Goal: Task Accomplishment & Management: Manage account settings

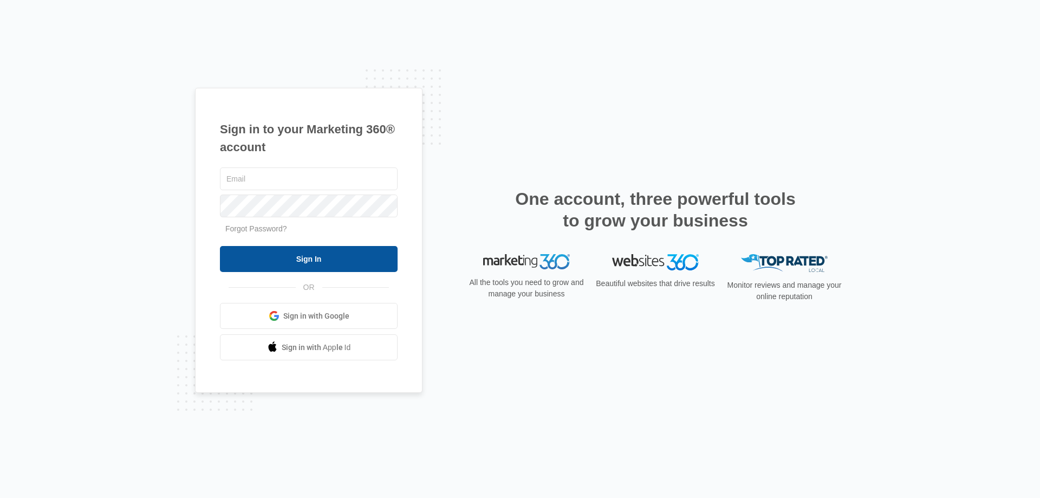
type input "[EMAIL_ADDRESS][DOMAIN_NAME]"
click at [367, 251] on input "Sign In" at bounding box center [309, 259] width 178 height 26
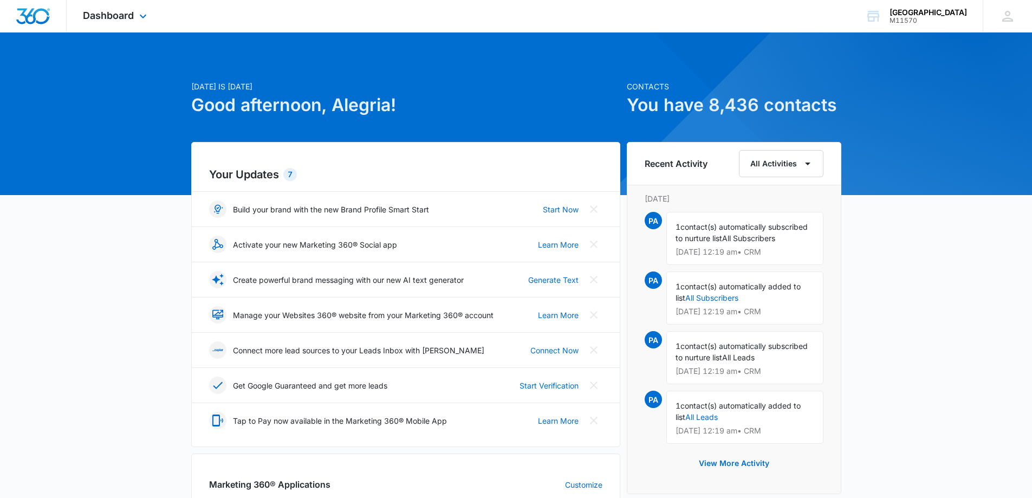
click at [136, 8] on div "Dashboard Apps Reputation Websites Forms CRM Email Social Shop Payments POS Con…" at bounding box center [116, 16] width 99 height 32
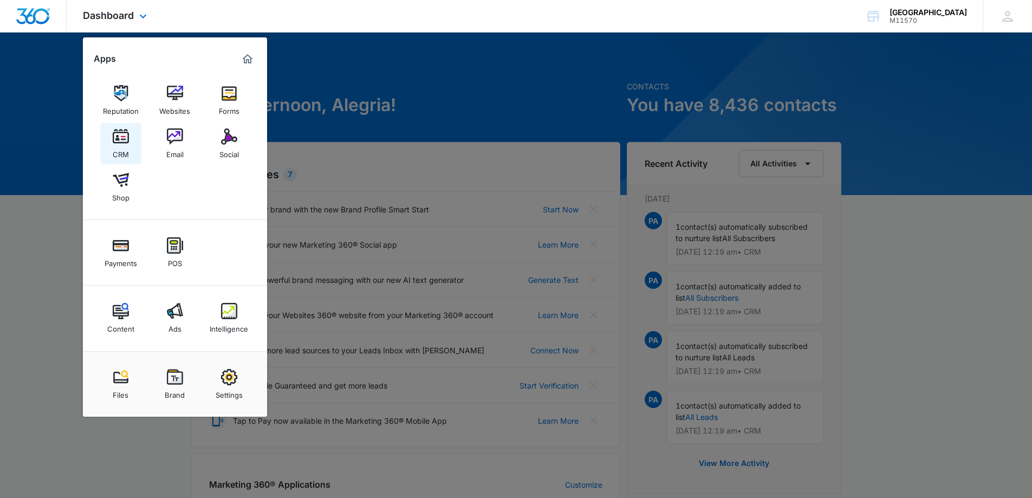
click at [119, 132] on img at bounding box center [121, 136] width 16 height 16
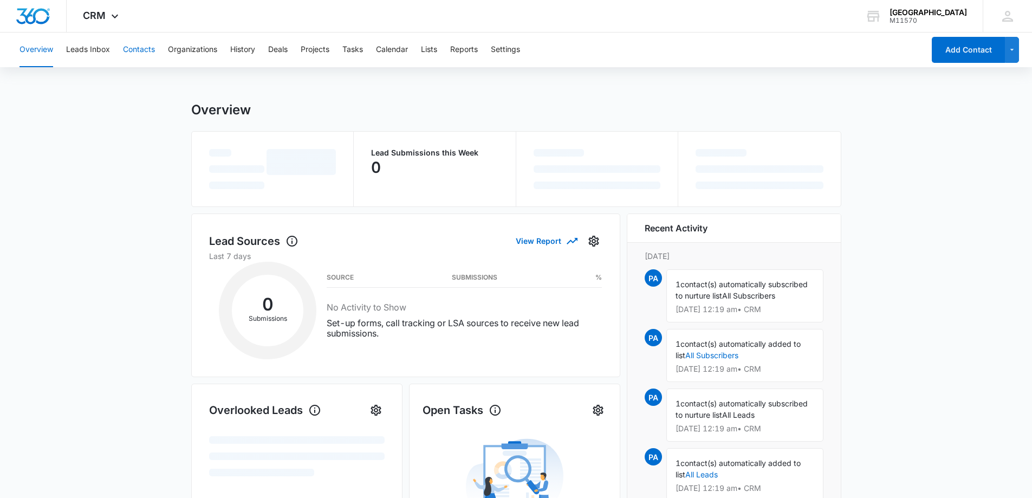
click at [131, 47] on button "Contacts" at bounding box center [139, 49] width 32 height 35
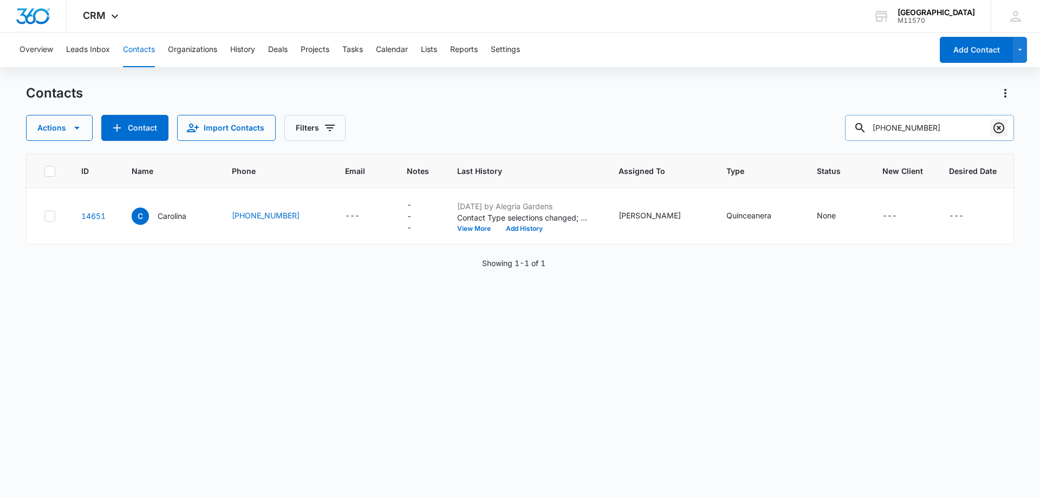
click at [997, 129] on icon "Clear" at bounding box center [998, 127] width 11 height 11
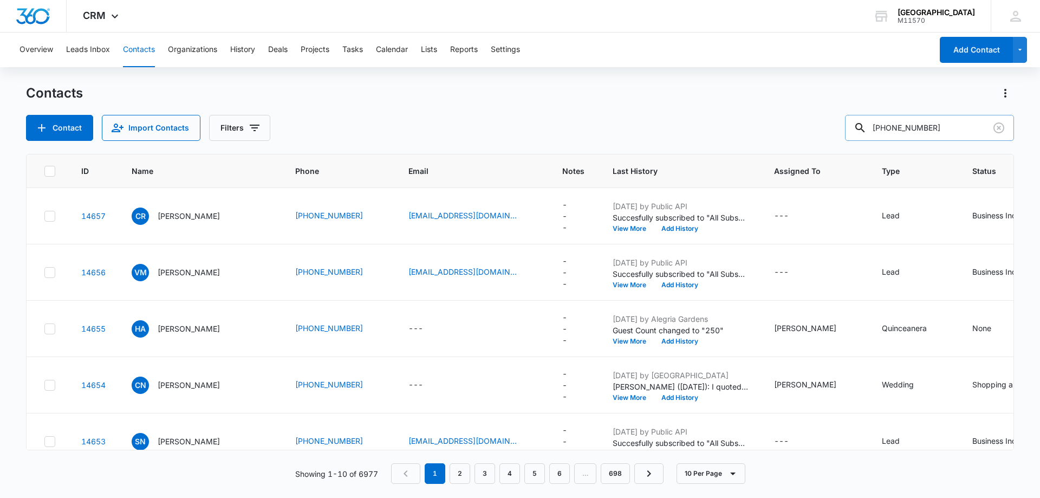
type input "[PHONE_NUMBER]"
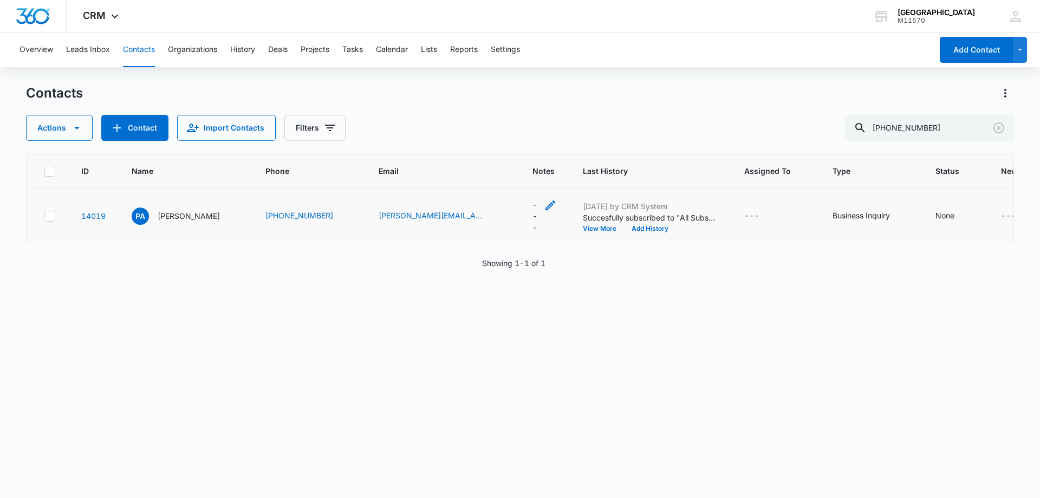
click at [532, 216] on div "---" at bounding box center [534, 216] width 5 height 34
click at [514, 129] on textarea "Notes" at bounding box center [525, 118] width 128 height 62
type textarea "STOP"
click at [564, 170] on button "Save" at bounding box center [573, 170] width 32 height 21
drag, startPoint x: 994, startPoint y: 131, endPoint x: 879, endPoint y: 170, distance: 121.8
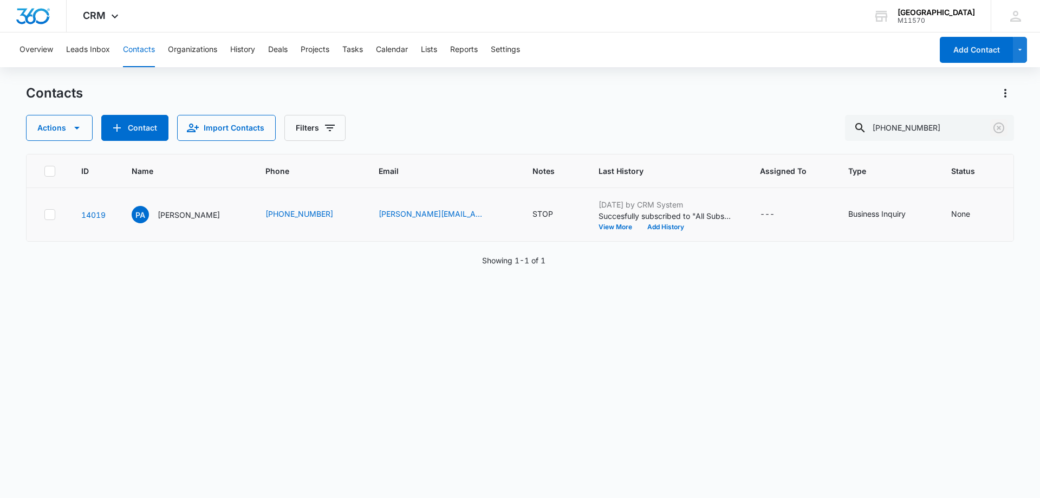
click at [994, 130] on icon "Clear" at bounding box center [998, 127] width 13 height 13
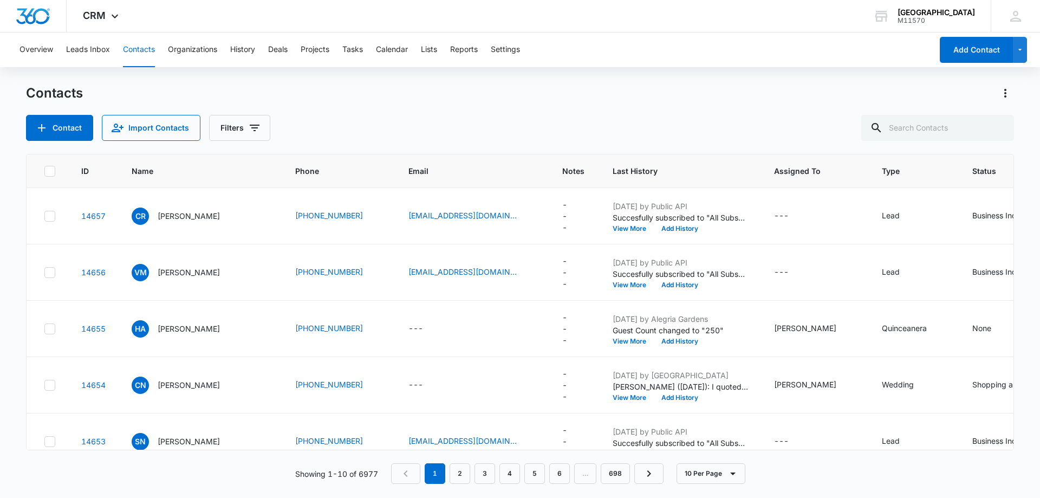
click at [366, 99] on div "Contacts" at bounding box center [520, 92] width 988 height 17
click at [430, 473] on em "1" at bounding box center [435, 473] width 21 height 21
click at [433, 470] on em "1" at bounding box center [435, 473] width 21 height 21
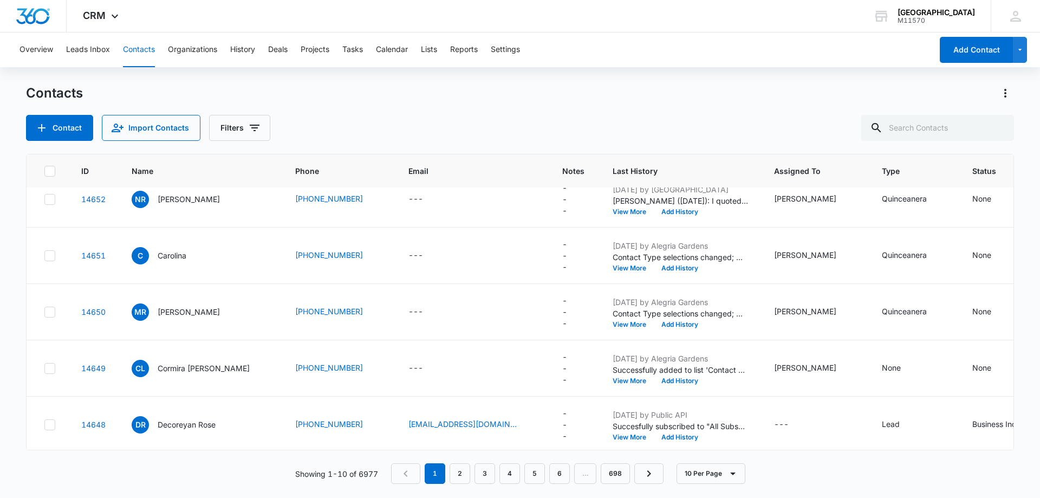
scroll to position [309, 0]
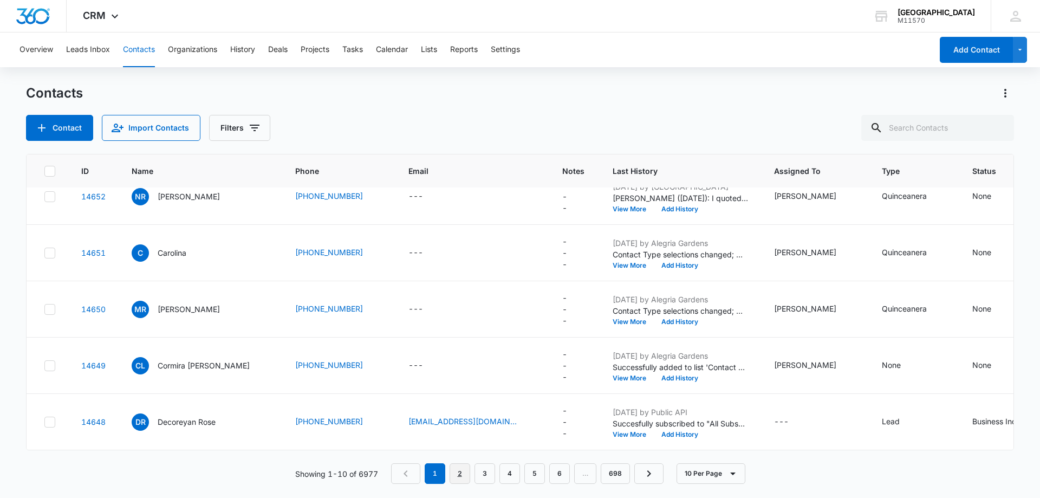
click at [457, 473] on link "2" at bounding box center [460, 473] width 21 height 21
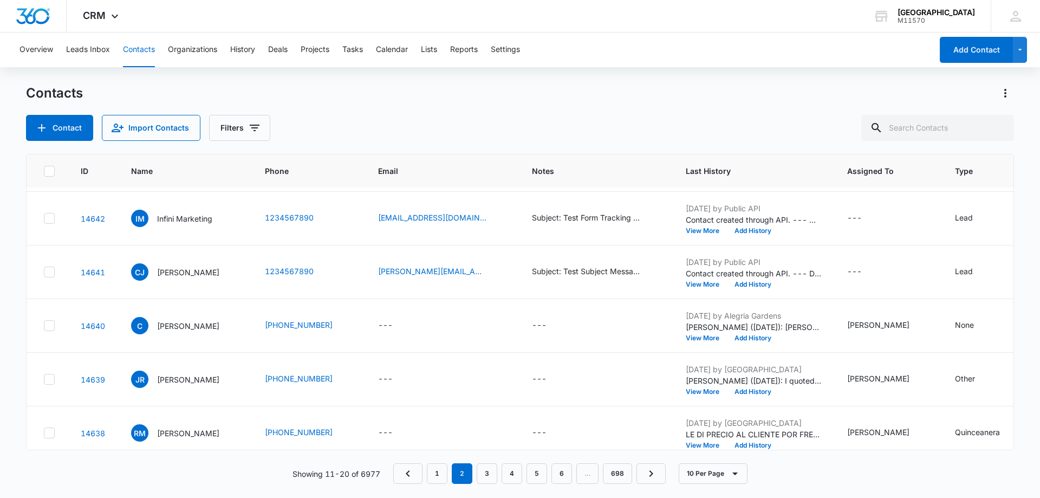
scroll to position [282, 1]
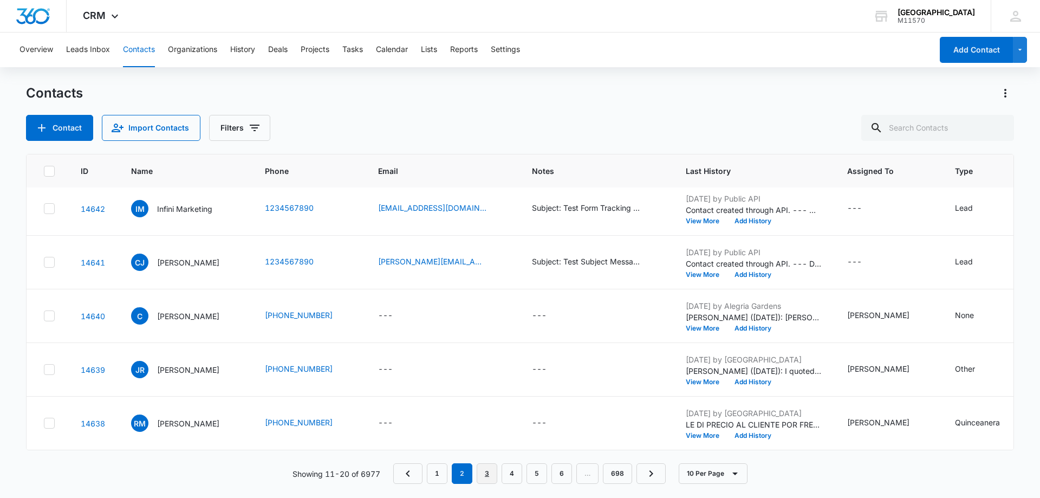
click at [480, 477] on link "3" at bounding box center [487, 473] width 21 height 21
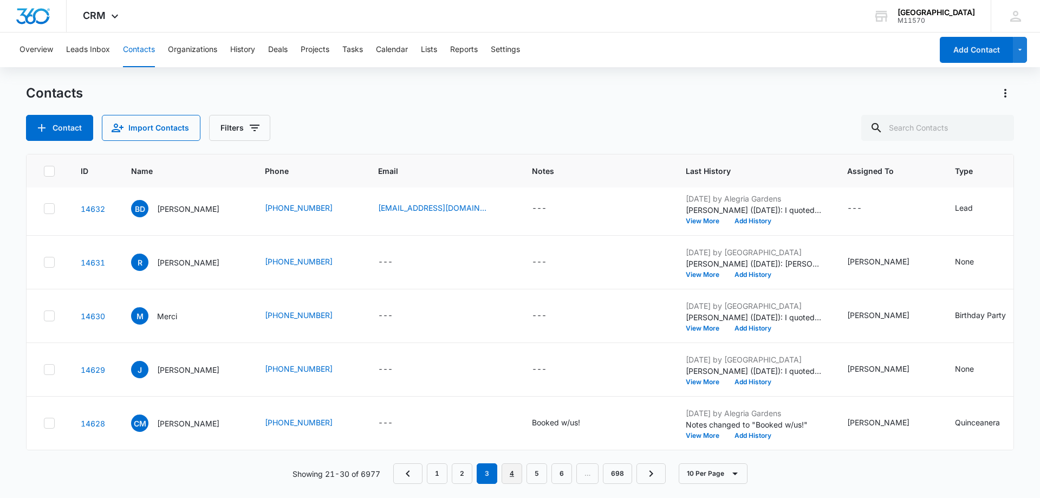
click at [509, 479] on link "4" at bounding box center [512, 473] width 21 height 21
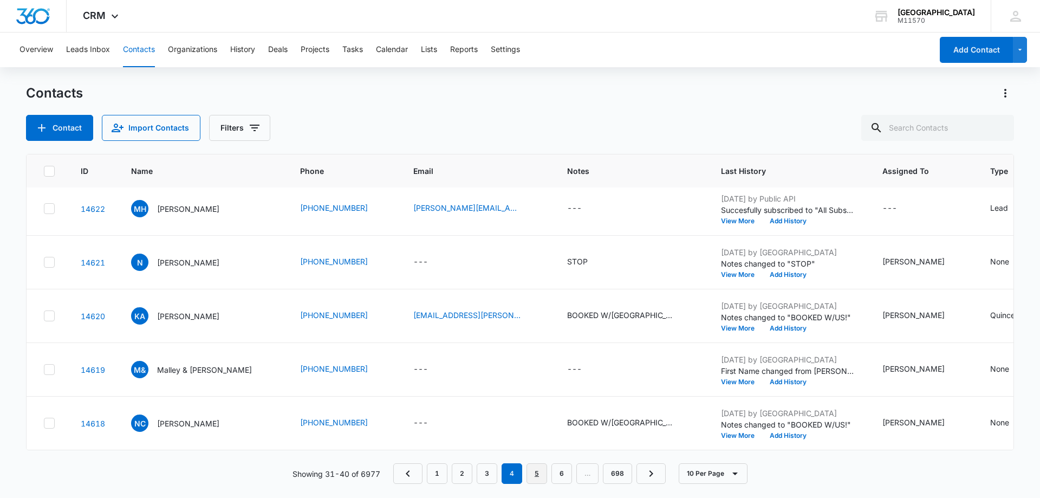
click at [541, 473] on link "5" at bounding box center [536, 473] width 21 height 21
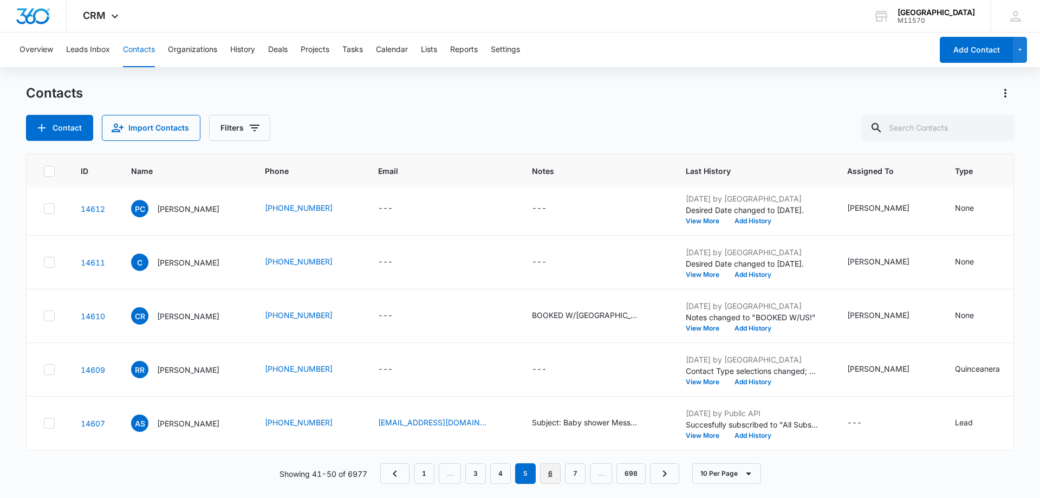
click at [548, 479] on link "6" at bounding box center [550, 473] width 21 height 21
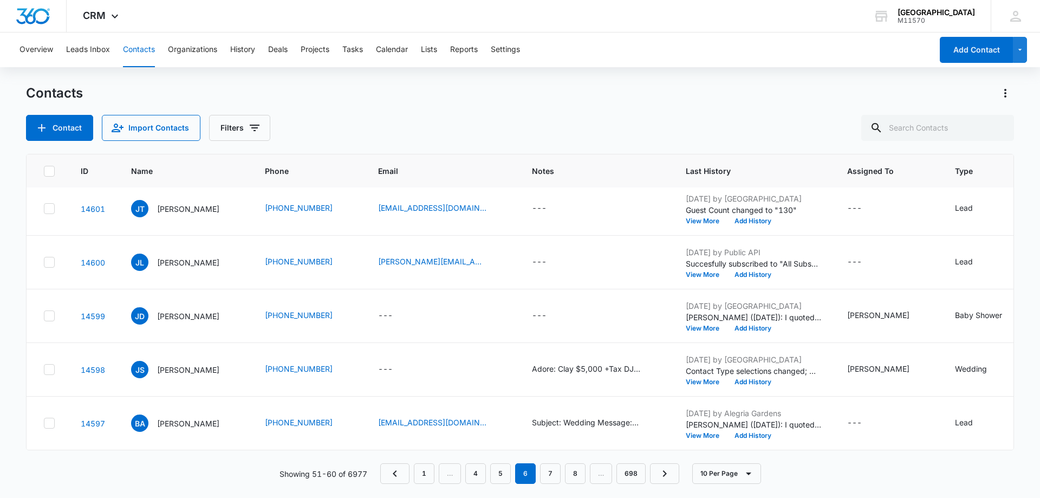
scroll to position [282, 0]
click at [551, 475] on link "7" at bounding box center [550, 473] width 21 height 21
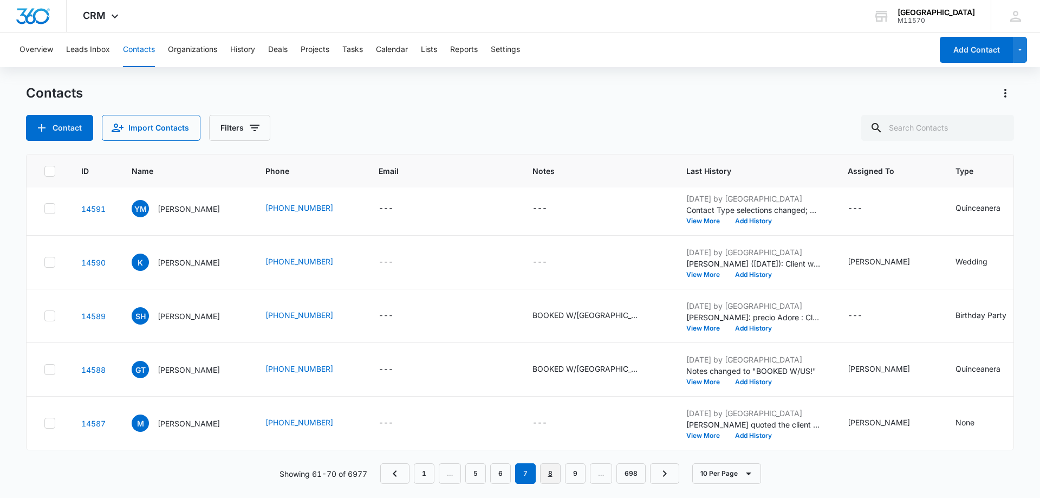
click at [555, 470] on link "8" at bounding box center [550, 473] width 21 height 21
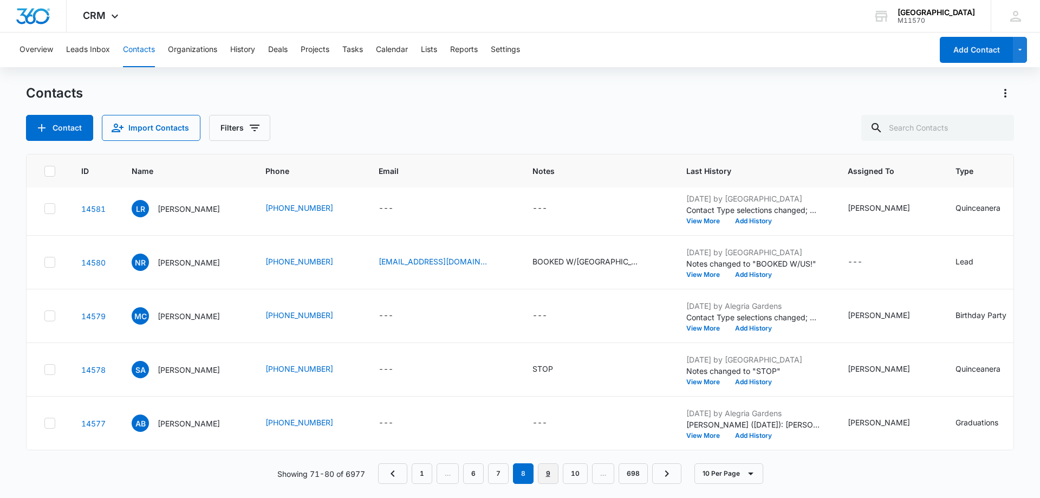
click at [544, 474] on link "9" at bounding box center [548, 473] width 21 height 21
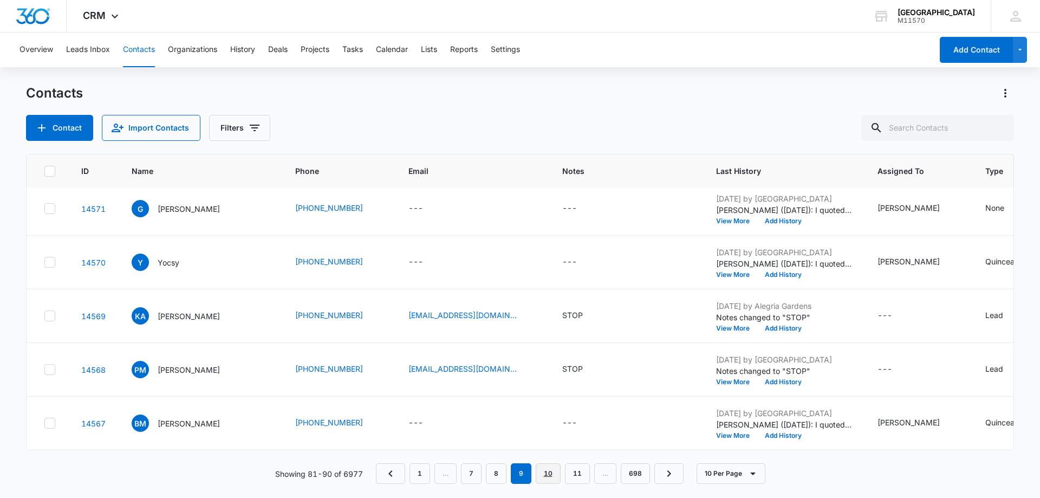
click at [556, 473] on link "10" at bounding box center [548, 473] width 25 height 21
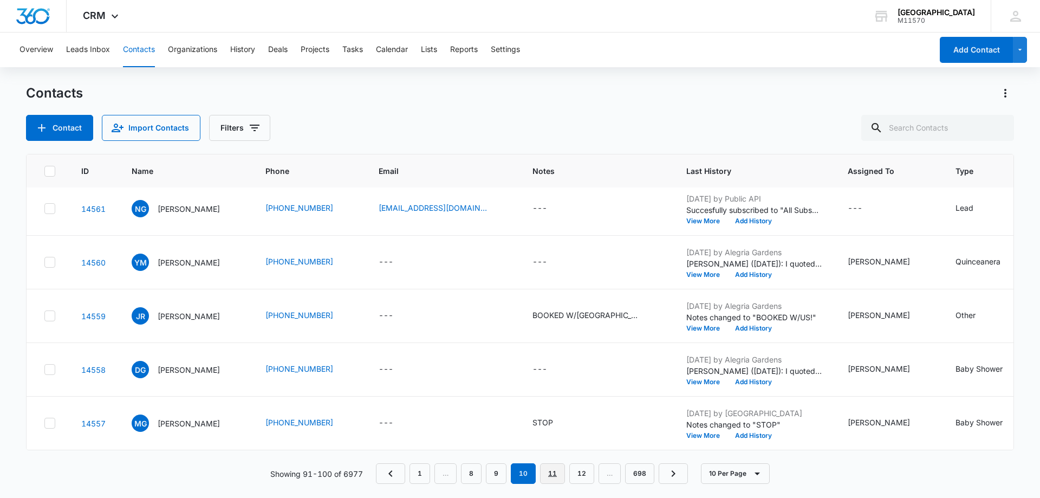
click at [557, 476] on link "11" at bounding box center [552, 473] width 25 height 21
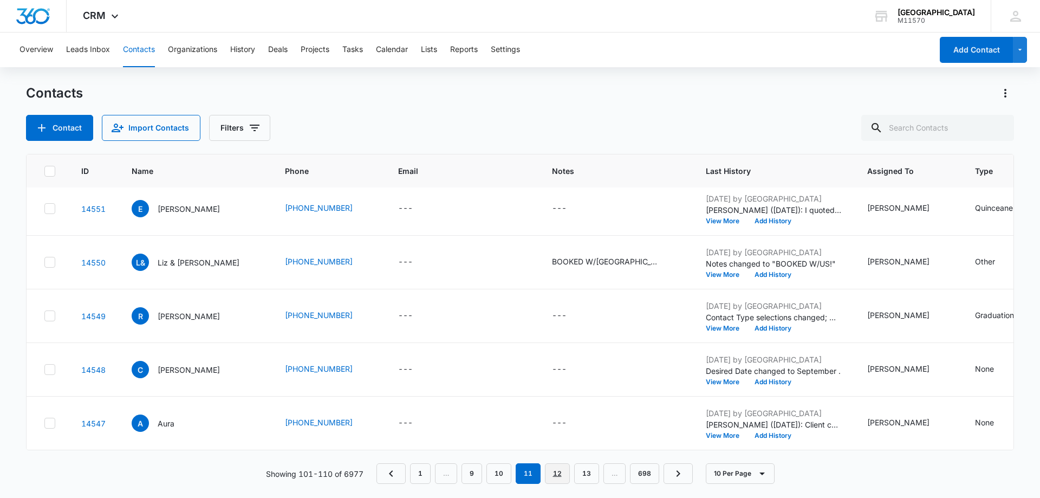
click at [558, 477] on link "12" at bounding box center [557, 473] width 25 height 21
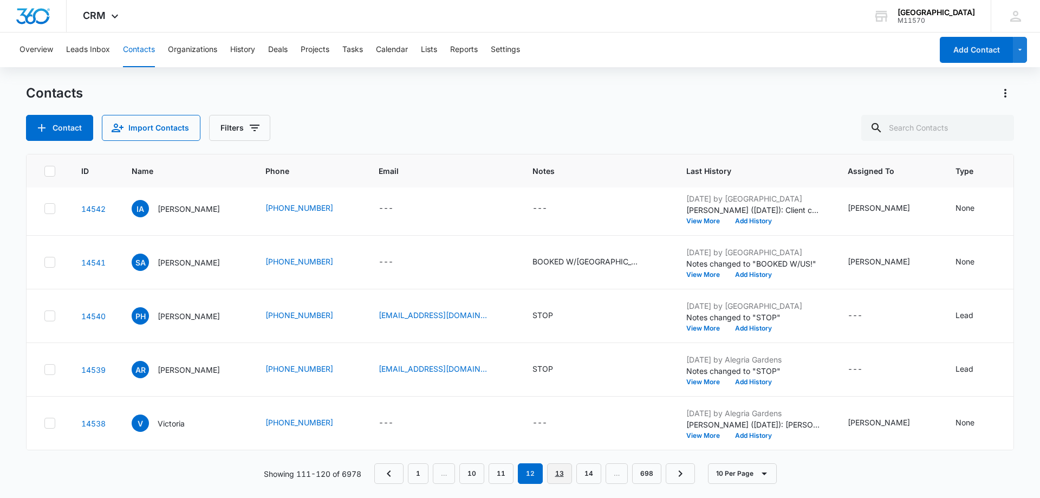
click at [557, 475] on link "13" at bounding box center [559, 473] width 25 height 21
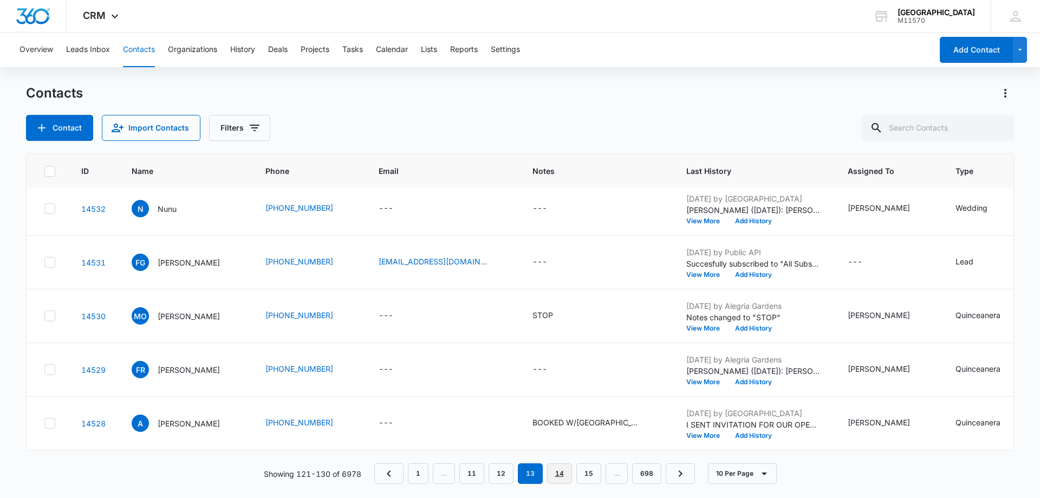
click at [555, 470] on link "14" at bounding box center [559, 473] width 25 height 21
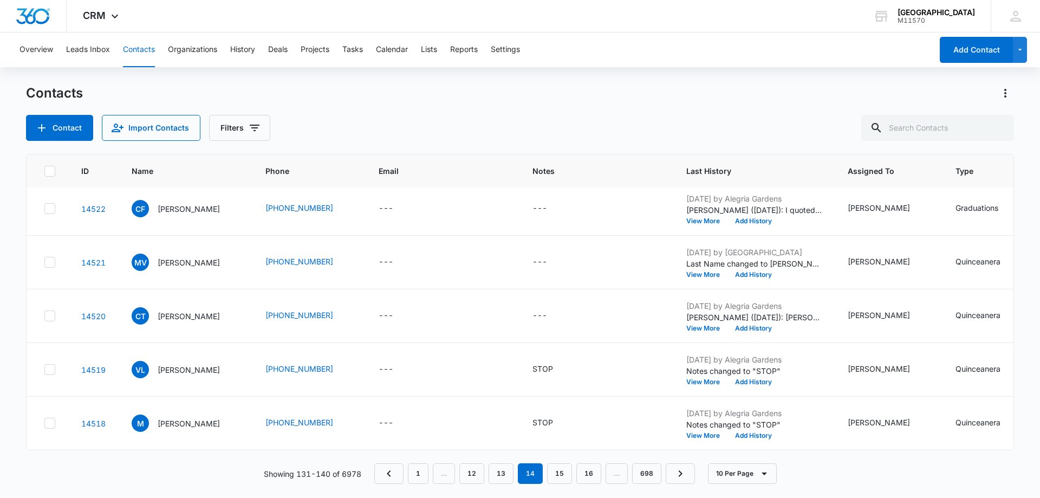
click at [552, 490] on div "Contacts Contact Import Contacts Filters ID Name Phone Email Notes Last History…" at bounding box center [520, 290] width 988 height 412
click at [556, 474] on link "15" at bounding box center [559, 473] width 25 height 21
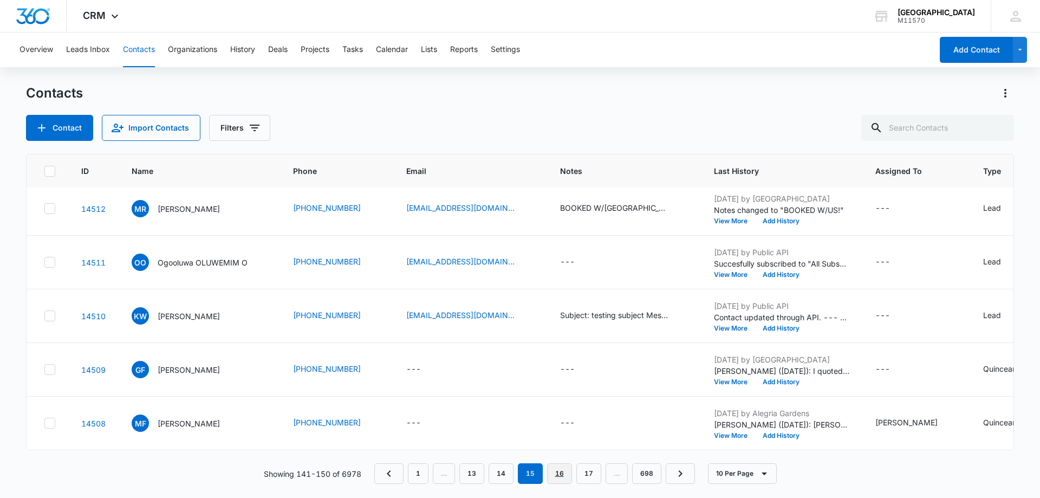
click at [563, 466] on link "16" at bounding box center [559, 473] width 25 height 21
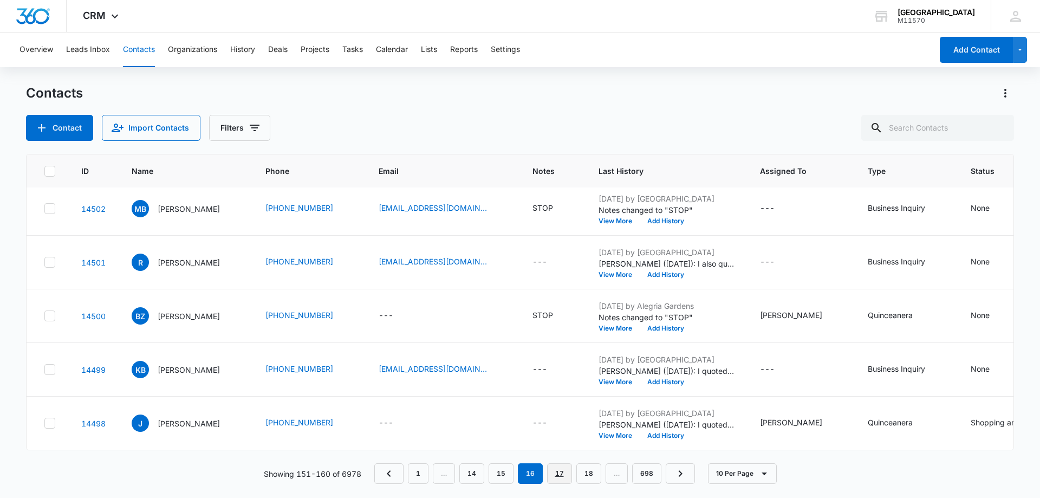
click at [557, 470] on link "17" at bounding box center [559, 473] width 25 height 21
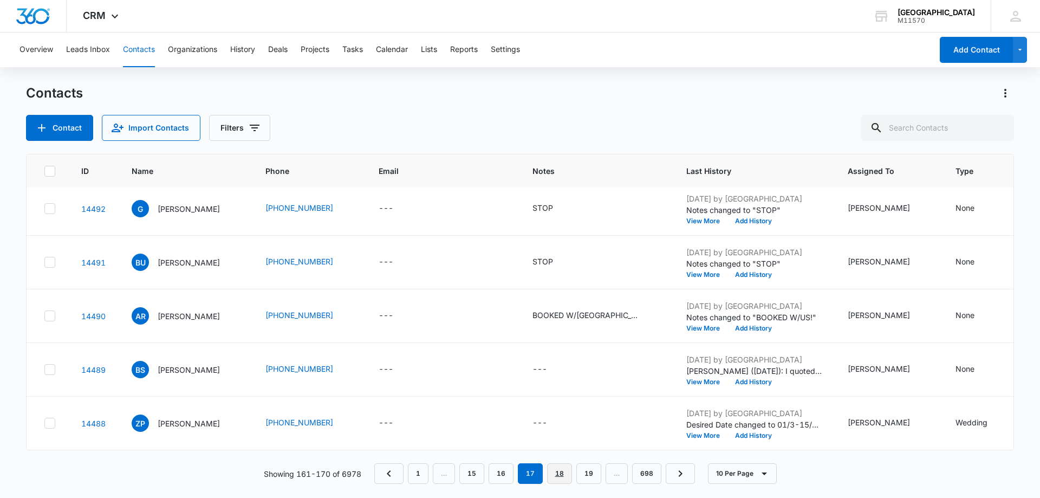
click at [560, 482] on link "18" at bounding box center [559, 473] width 25 height 21
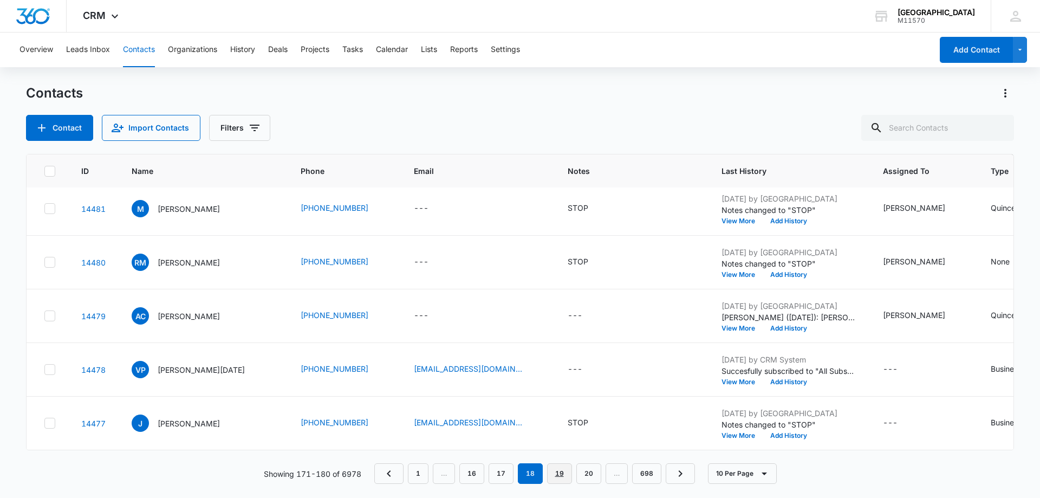
click at [560, 470] on link "19" at bounding box center [559, 473] width 25 height 21
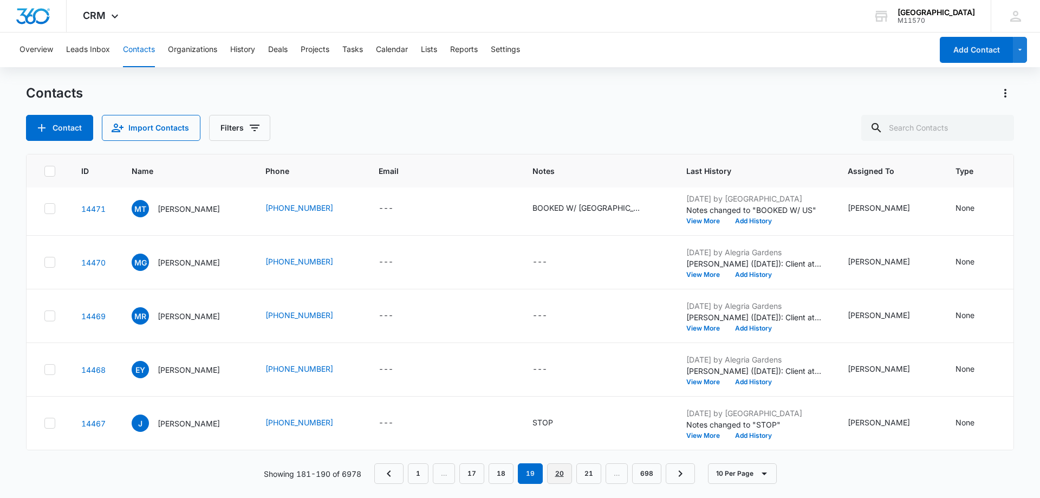
click at [562, 477] on link "20" at bounding box center [559, 473] width 25 height 21
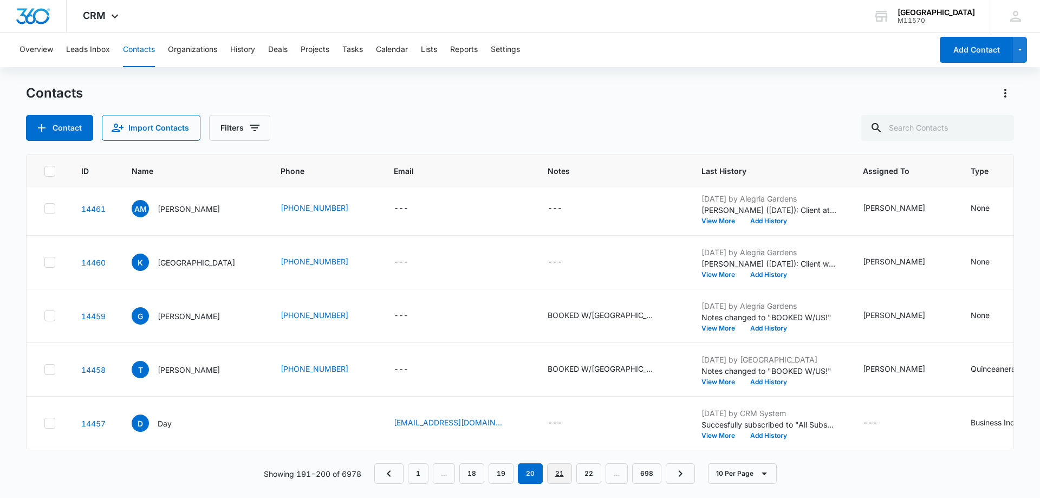
click at [560, 473] on link "21" at bounding box center [559, 473] width 25 height 21
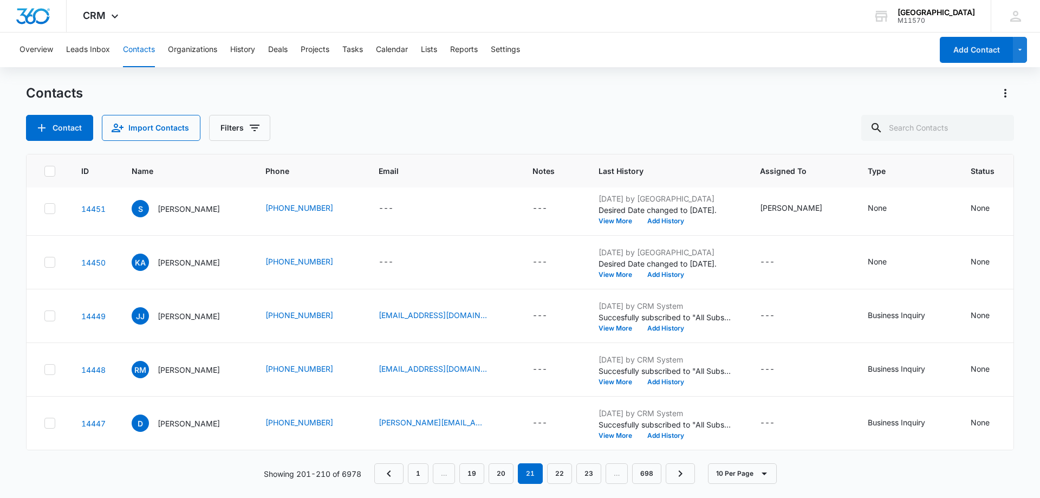
scroll to position [282, 2]
click at [559, 470] on link "22" at bounding box center [559, 473] width 25 height 21
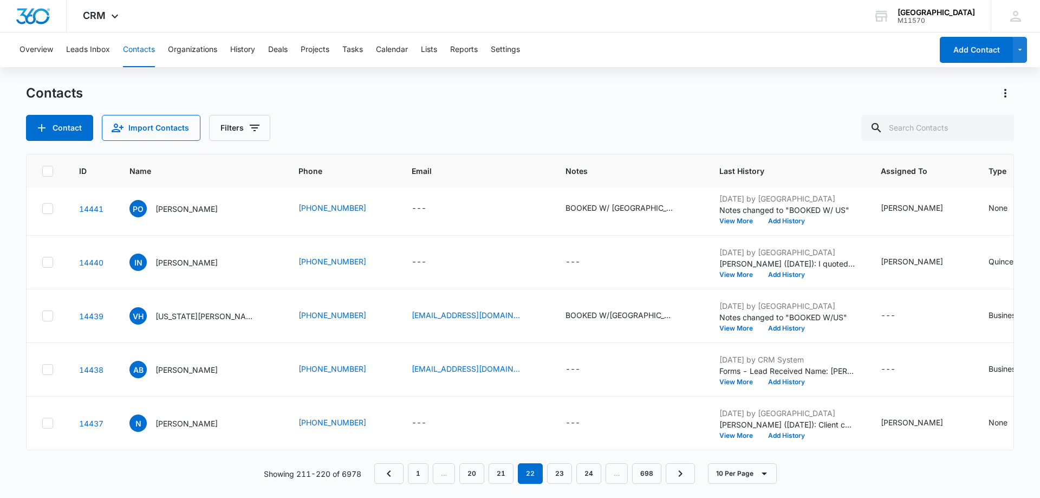
scroll to position [282, 3]
click at [564, 483] on link "23" at bounding box center [559, 473] width 25 height 21
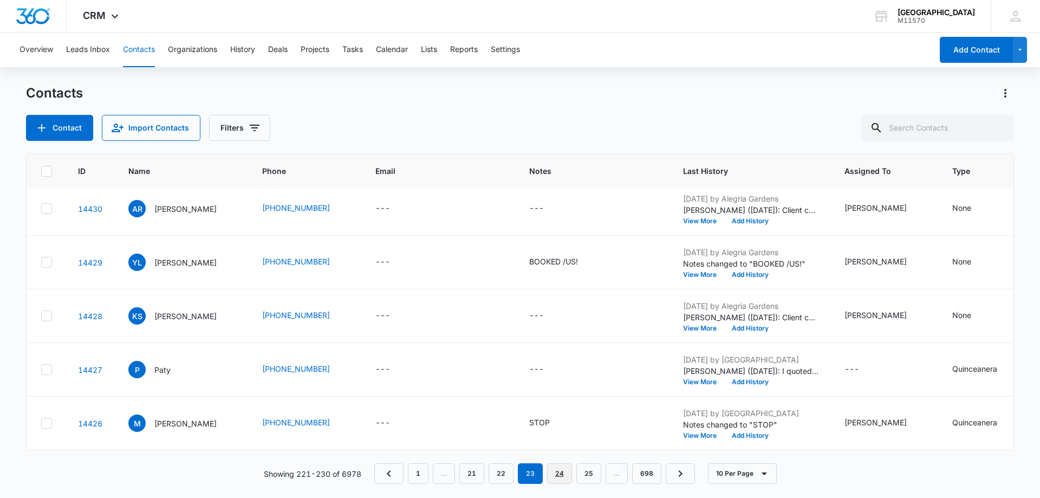
click at [558, 477] on link "24" at bounding box center [559, 473] width 25 height 21
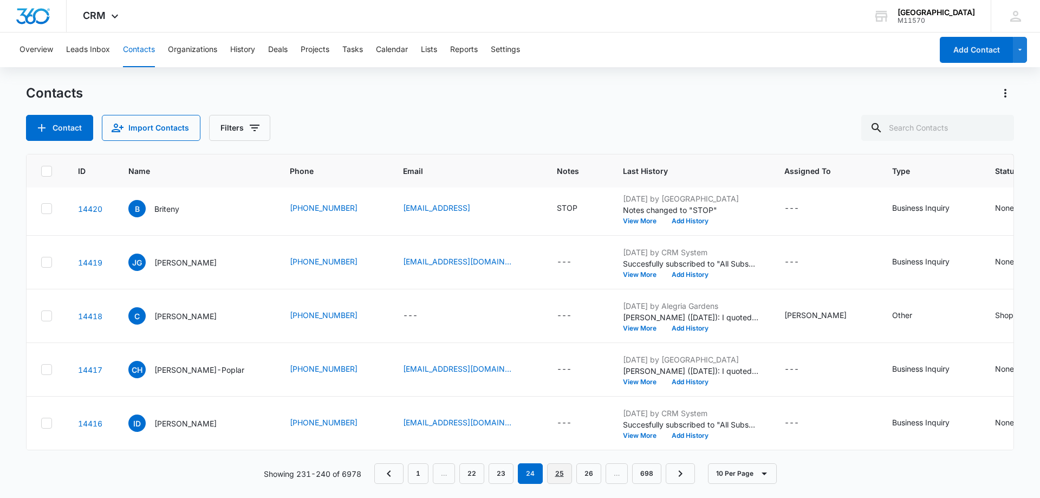
click at [556, 476] on link "25" at bounding box center [559, 473] width 25 height 21
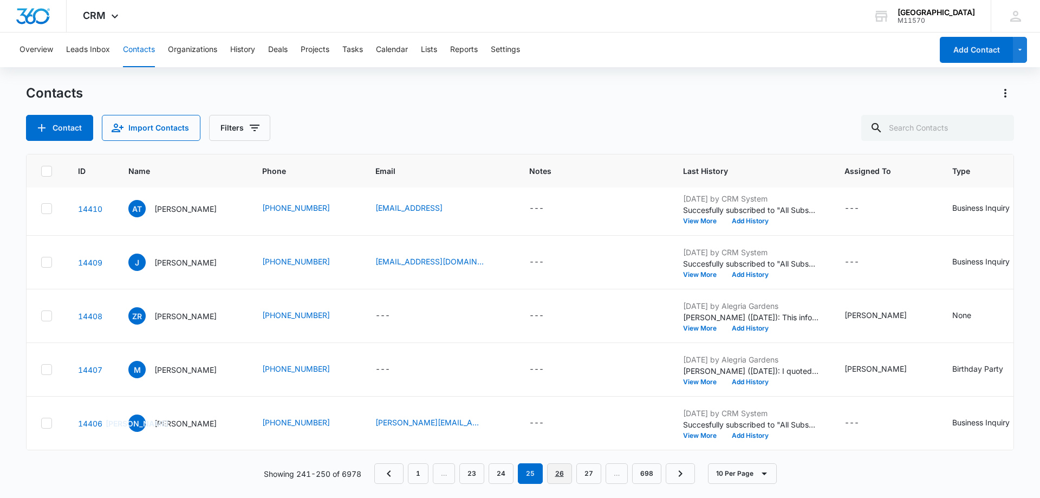
click at [556, 482] on link "26" at bounding box center [559, 473] width 25 height 21
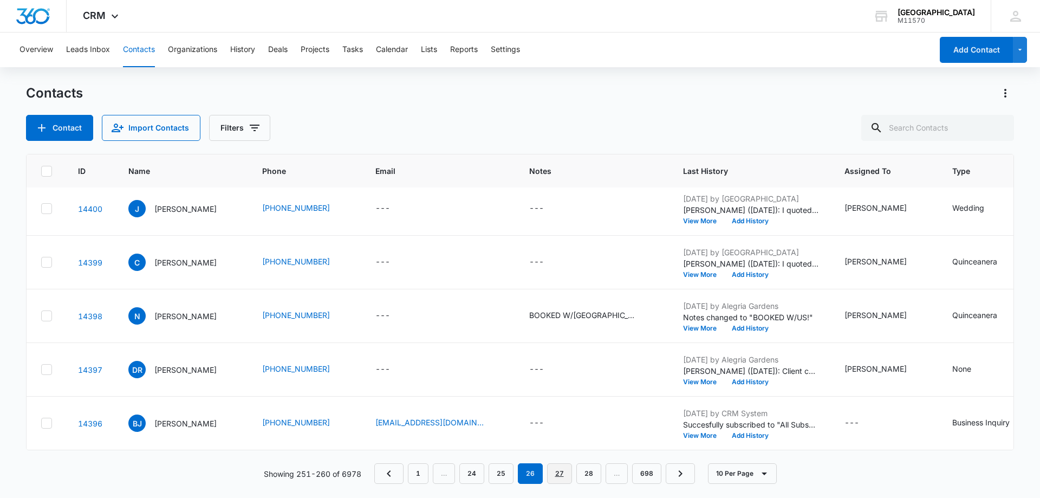
click at [555, 483] on link "27" at bounding box center [559, 473] width 25 height 21
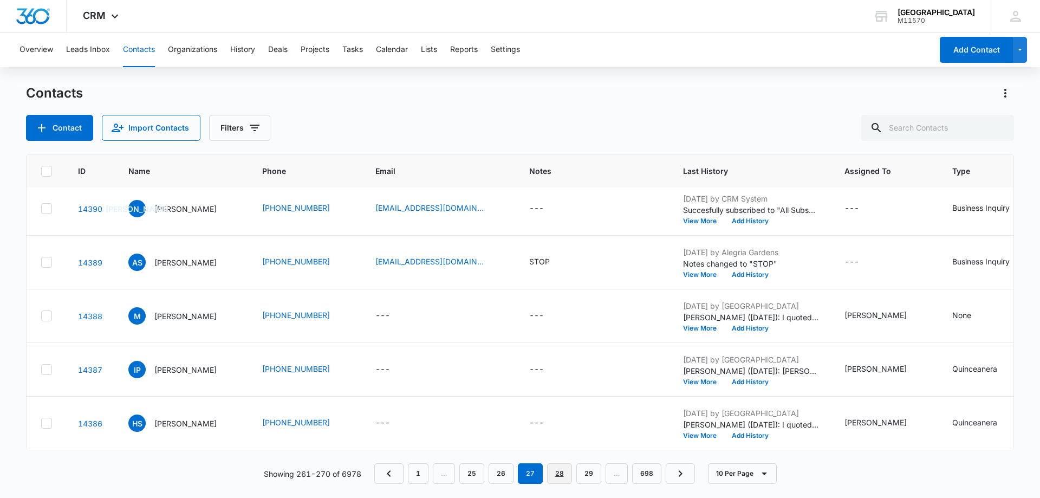
click at [560, 477] on link "28" at bounding box center [559, 473] width 25 height 21
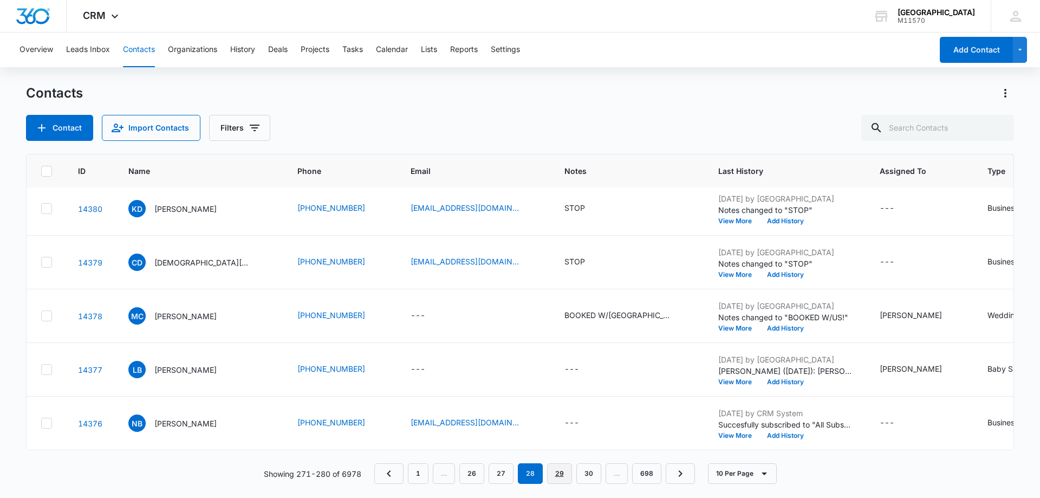
click at [559, 481] on link "29" at bounding box center [559, 473] width 25 height 21
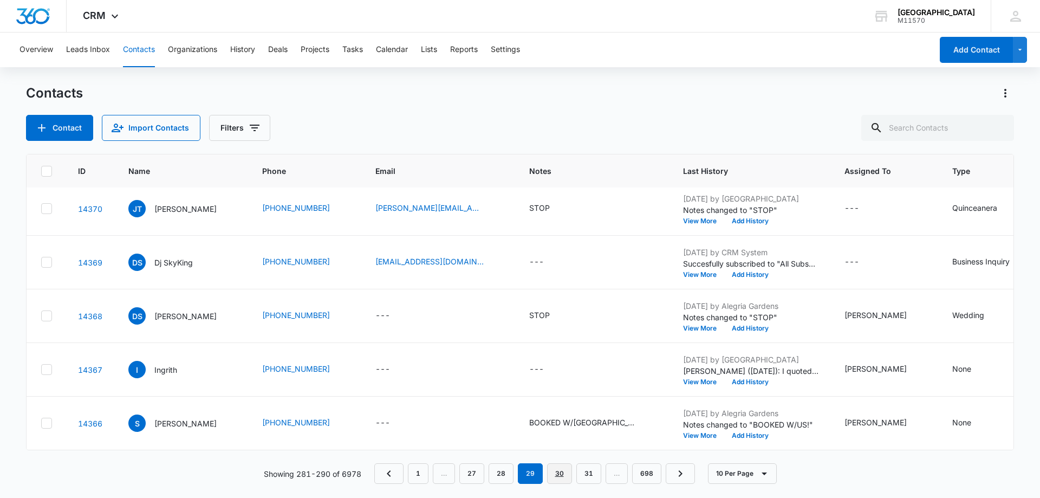
click at [554, 482] on link "30" at bounding box center [559, 473] width 25 height 21
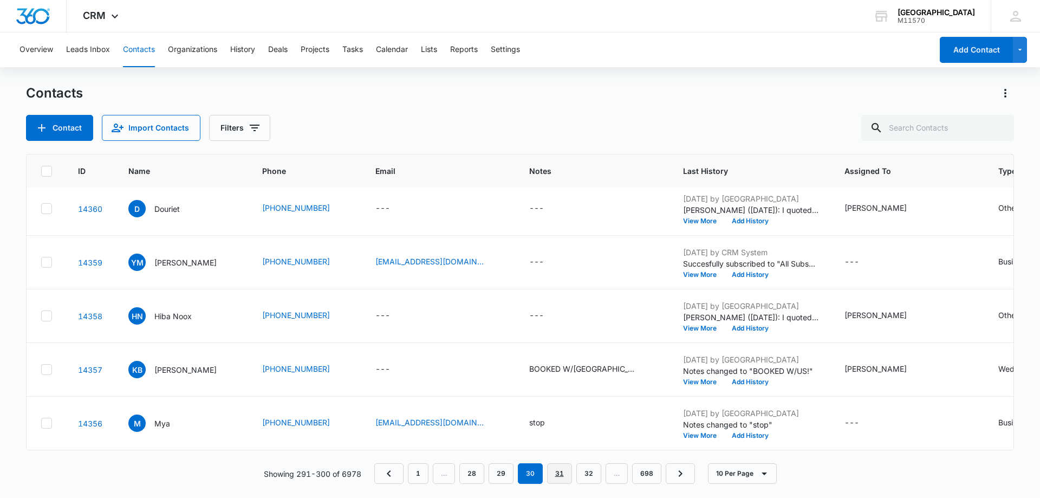
click at [550, 476] on link "31" at bounding box center [559, 473] width 25 height 21
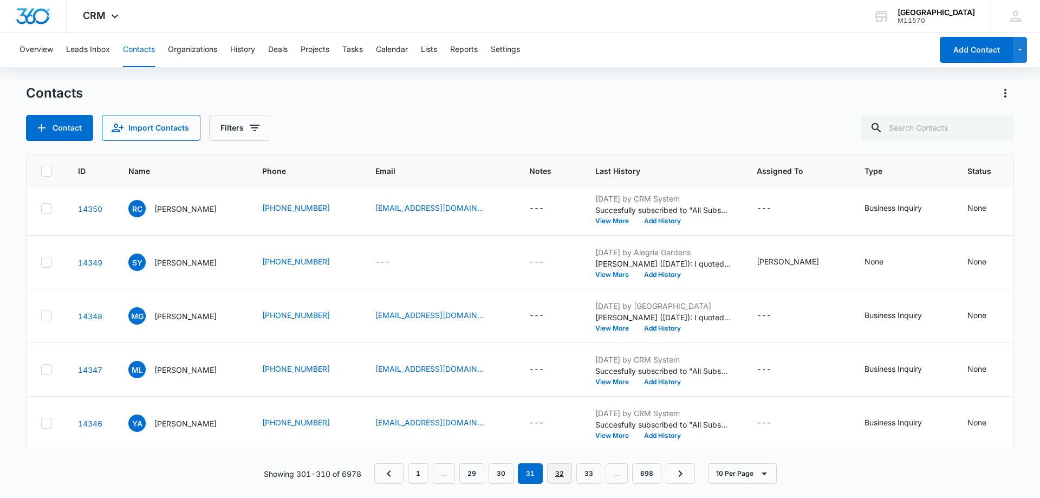
click at [557, 482] on link "32" at bounding box center [559, 473] width 25 height 21
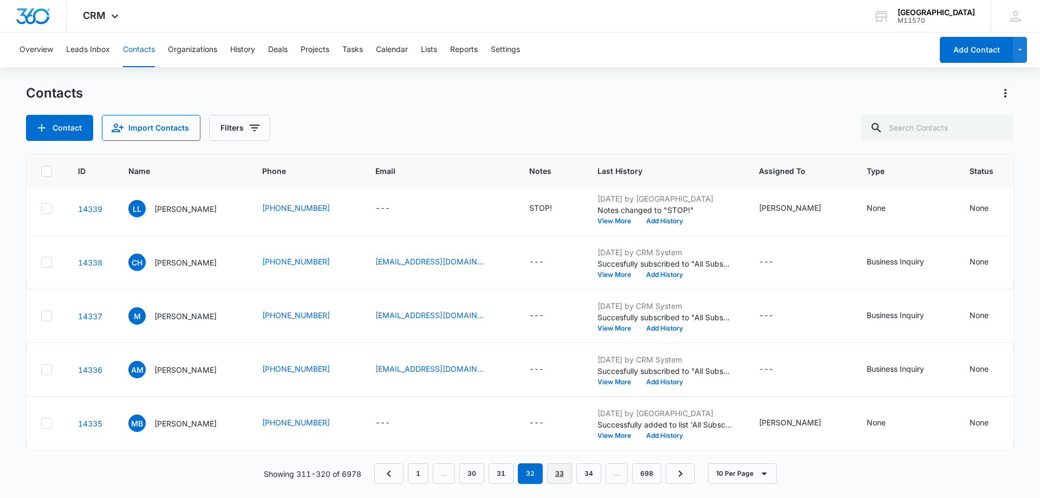
click at [560, 464] on link "33" at bounding box center [559, 473] width 25 height 21
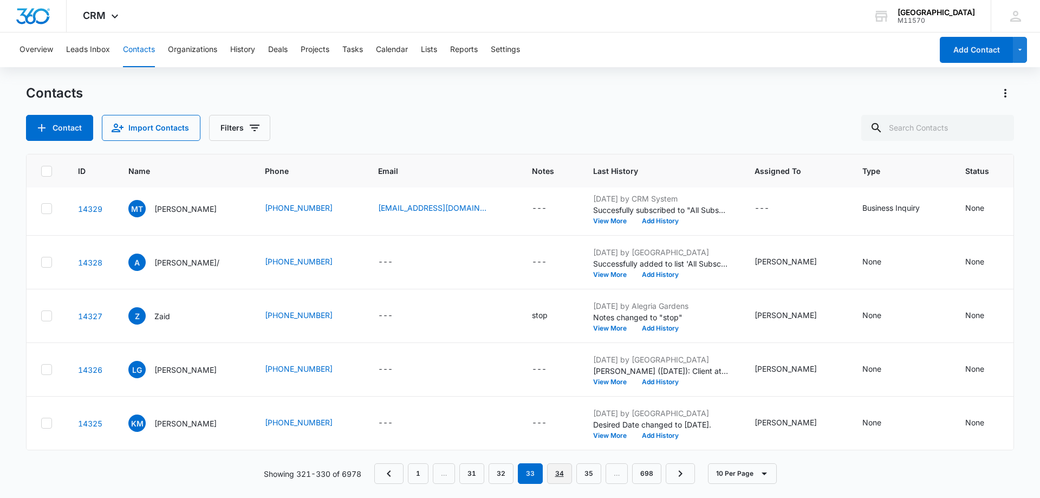
click at [563, 479] on link "34" at bounding box center [559, 473] width 25 height 21
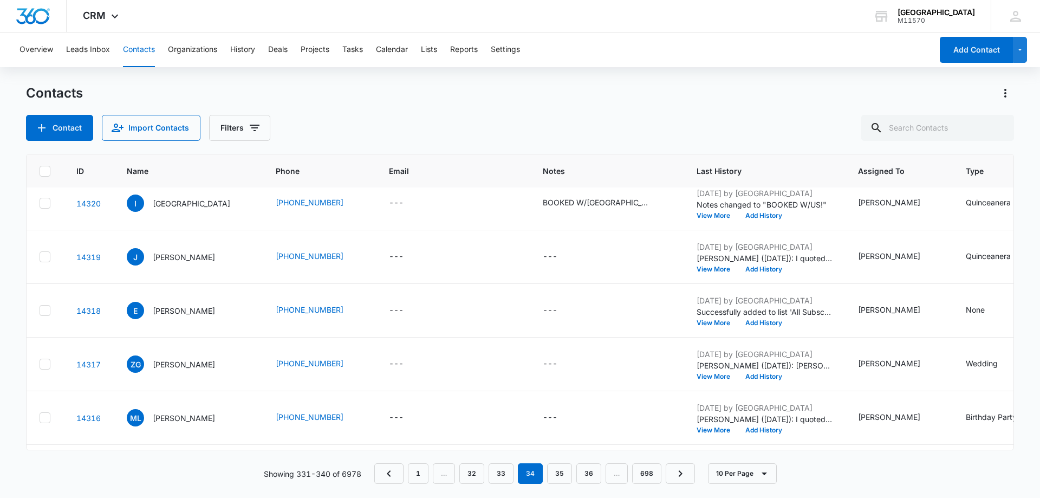
scroll to position [282, 5]
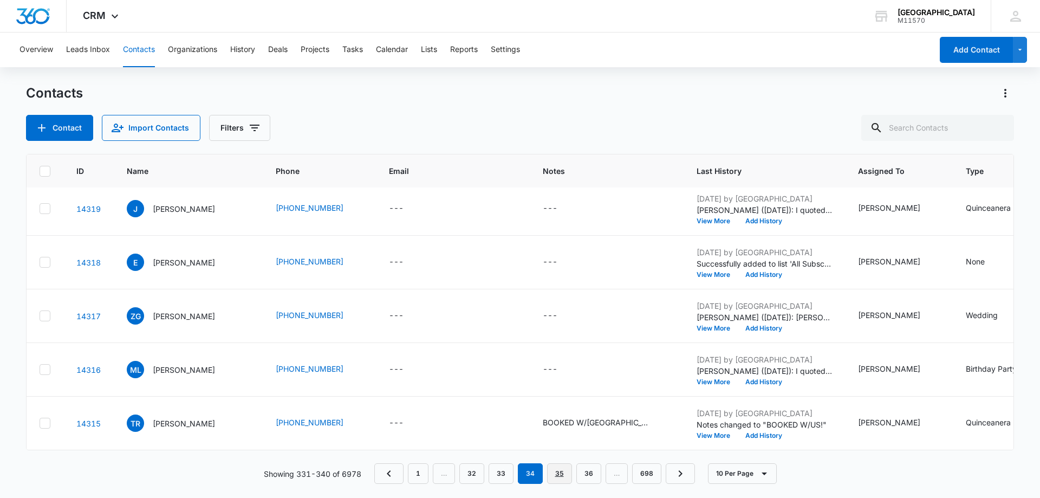
click at [557, 476] on link "35" at bounding box center [559, 473] width 25 height 21
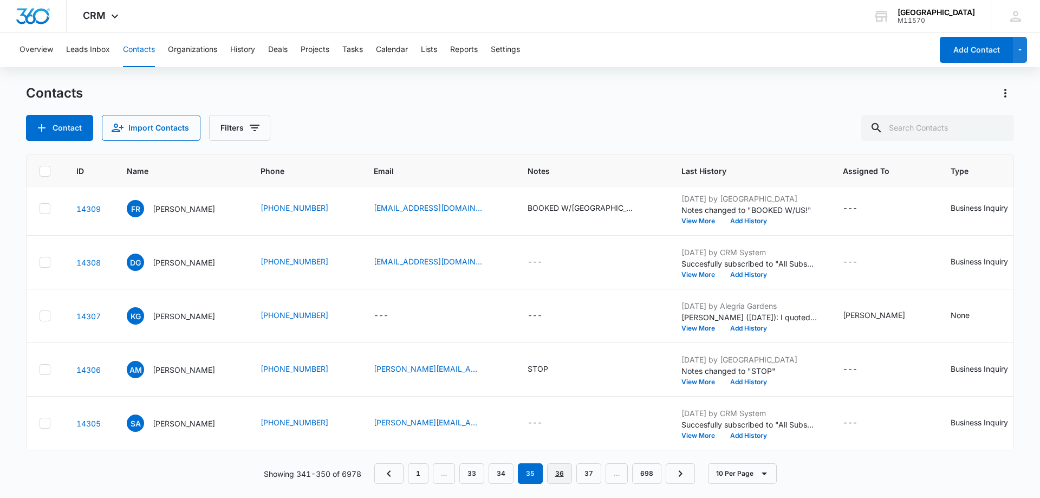
click at [560, 474] on link "36" at bounding box center [559, 473] width 25 height 21
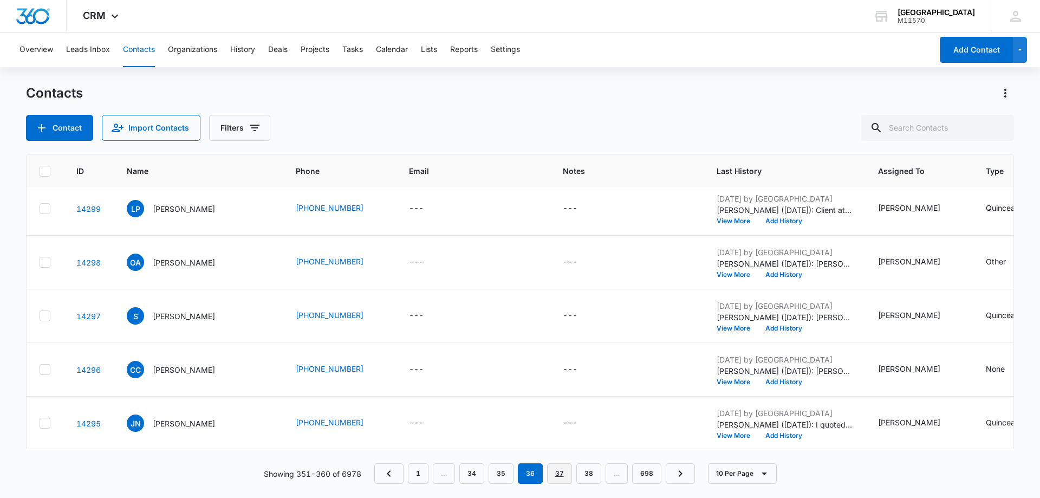
click at [558, 478] on link "37" at bounding box center [559, 473] width 25 height 21
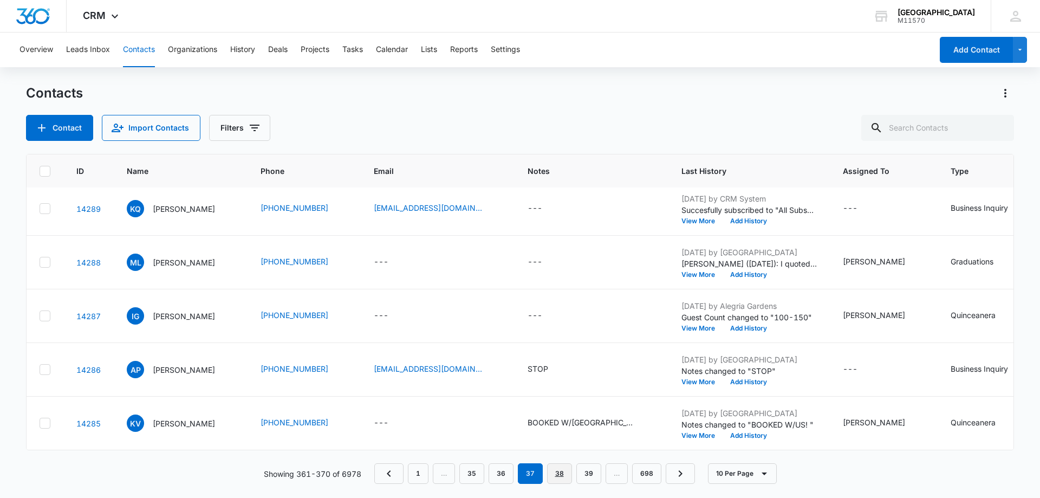
click at [557, 480] on link "38" at bounding box center [559, 473] width 25 height 21
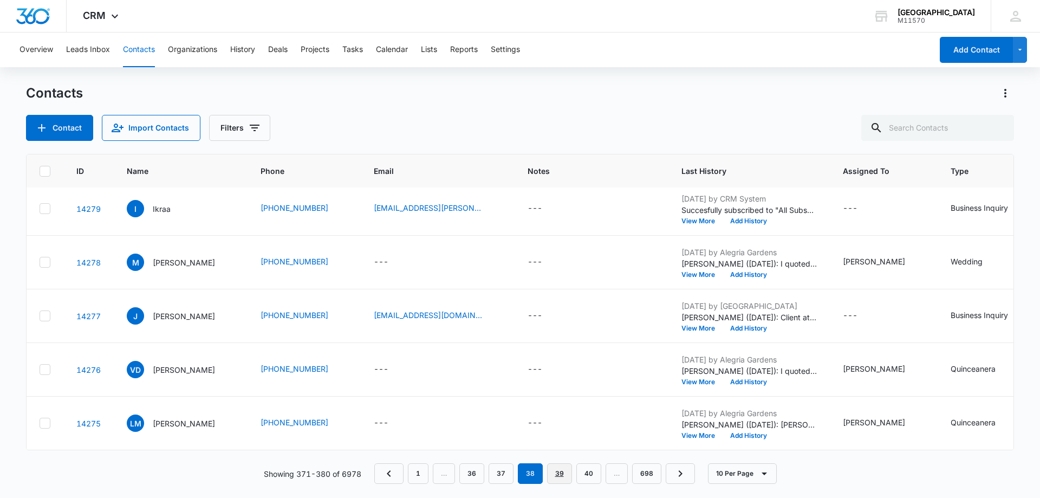
click at [554, 482] on link "39" at bounding box center [559, 473] width 25 height 21
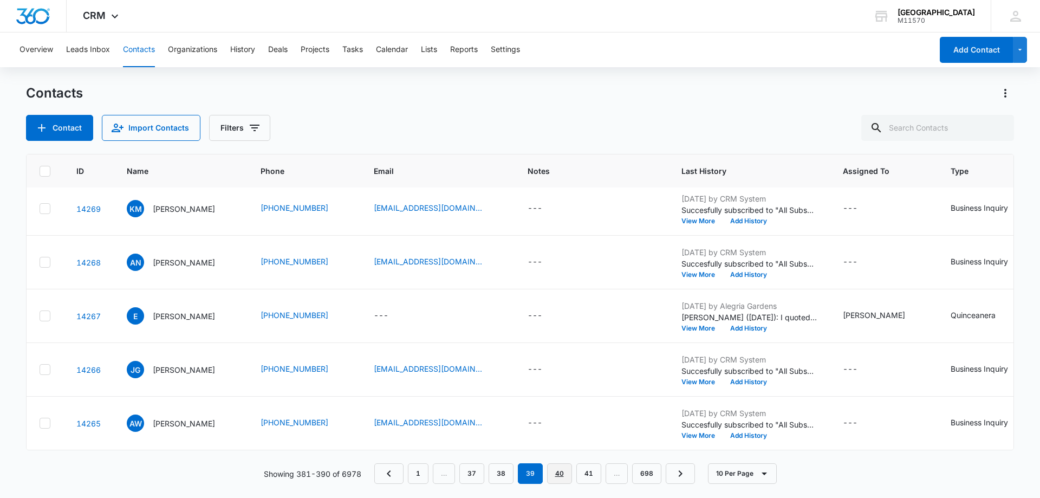
click at [556, 479] on link "40" at bounding box center [559, 473] width 25 height 21
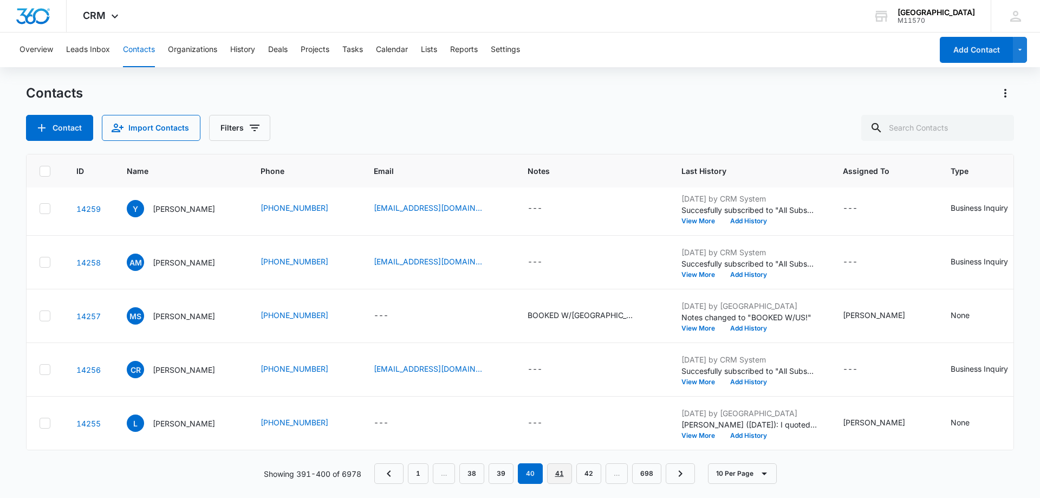
click at [550, 478] on link "41" at bounding box center [559, 473] width 25 height 21
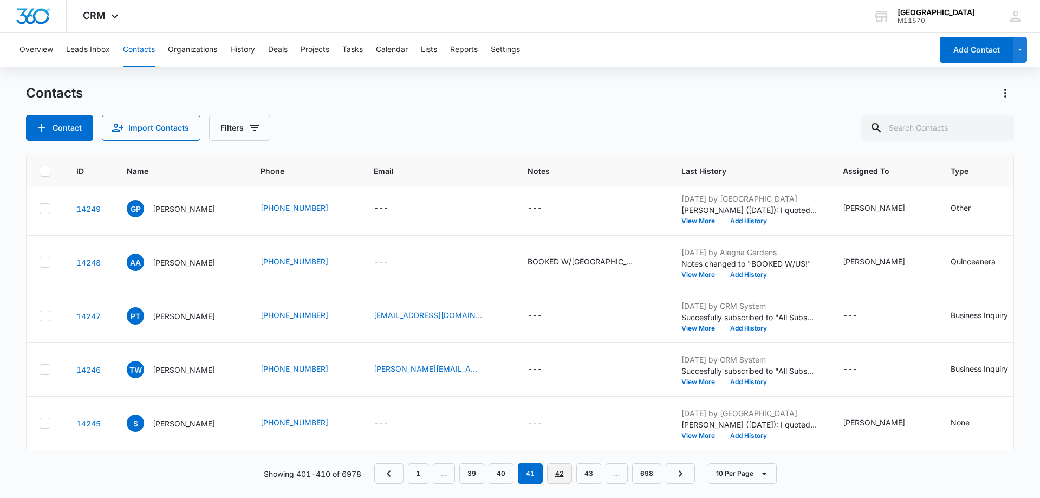
click at [563, 474] on link "42" at bounding box center [559, 473] width 25 height 21
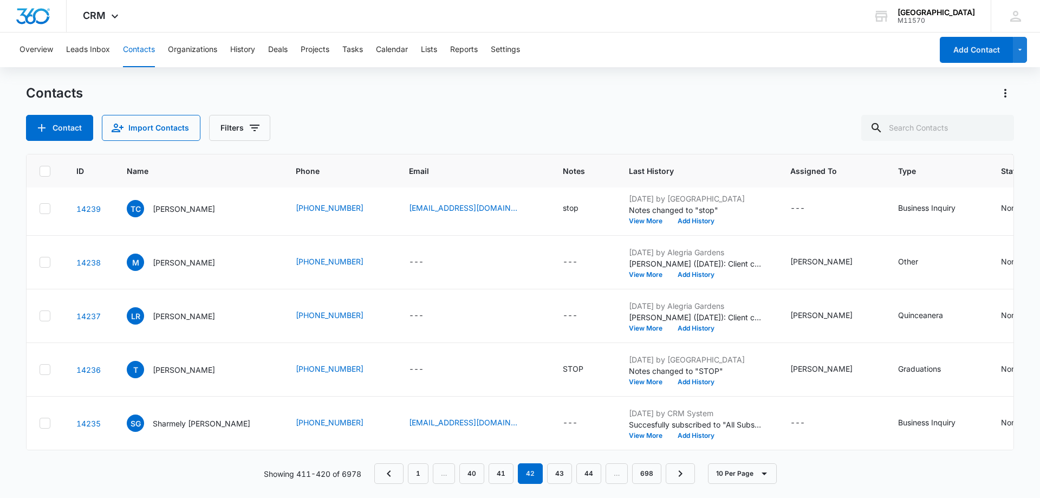
scroll to position [0, 5]
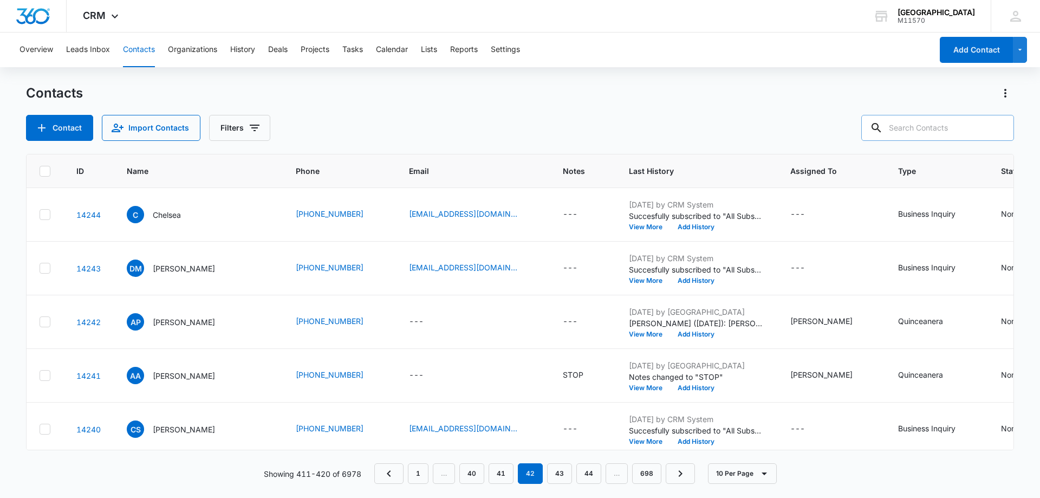
click at [932, 132] on input "text" at bounding box center [937, 128] width 153 height 26
type input "8"
type input "[PHONE_NUMBER]"
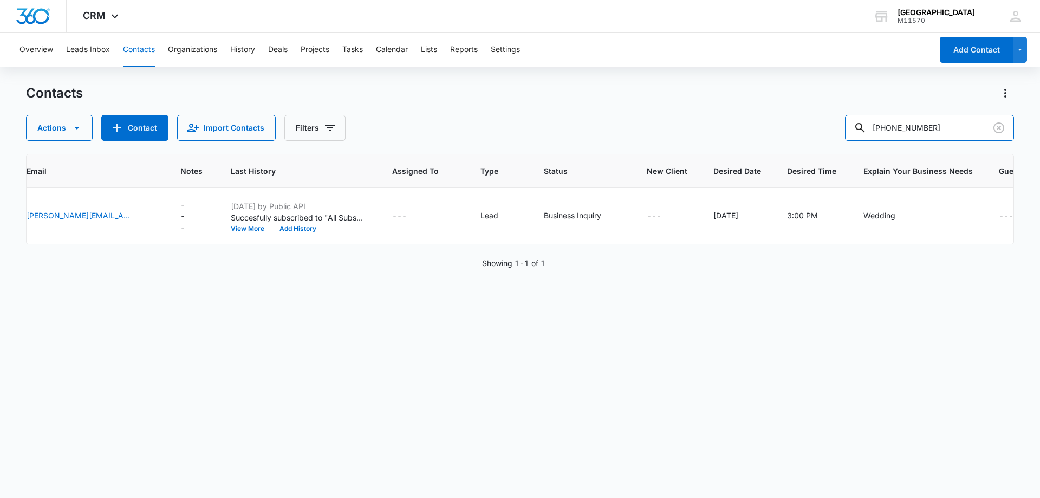
scroll to position [0, 0]
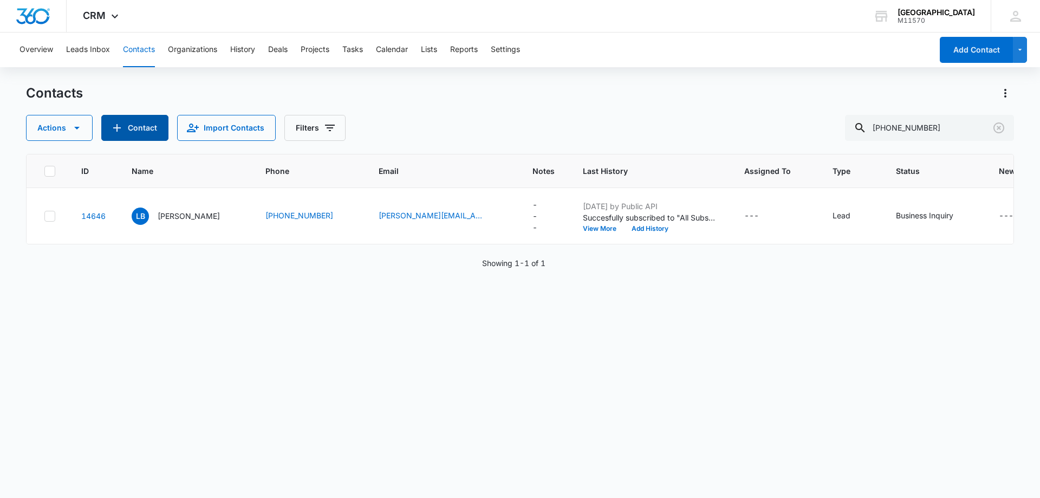
click at [147, 130] on button "Contact" at bounding box center [134, 128] width 67 height 26
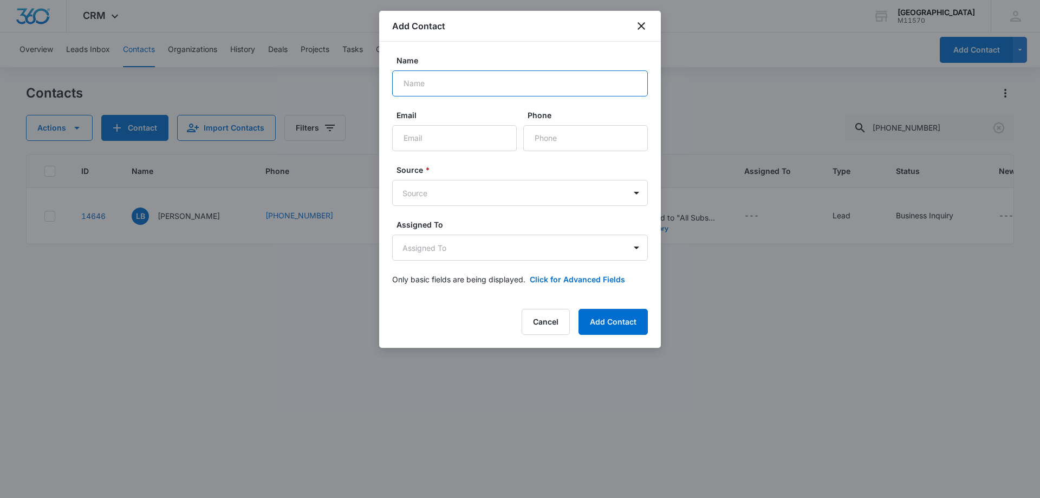
click at [542, 76] on input "Name" at bounding box center [520, 83] width 256 height 26
type input "[PERSON_NAME]"
click at [588, 136] on input "Phone" at bounding box center [585, 138] width 125 height 26
type input "[PHONE_NUMBER]"
click at [575, 194] on body "CRM Apps Reputation Websites Forms CRM Email Social Shop Payments POS Content A…" at bounding box center [520, 249] width 1040 height 498
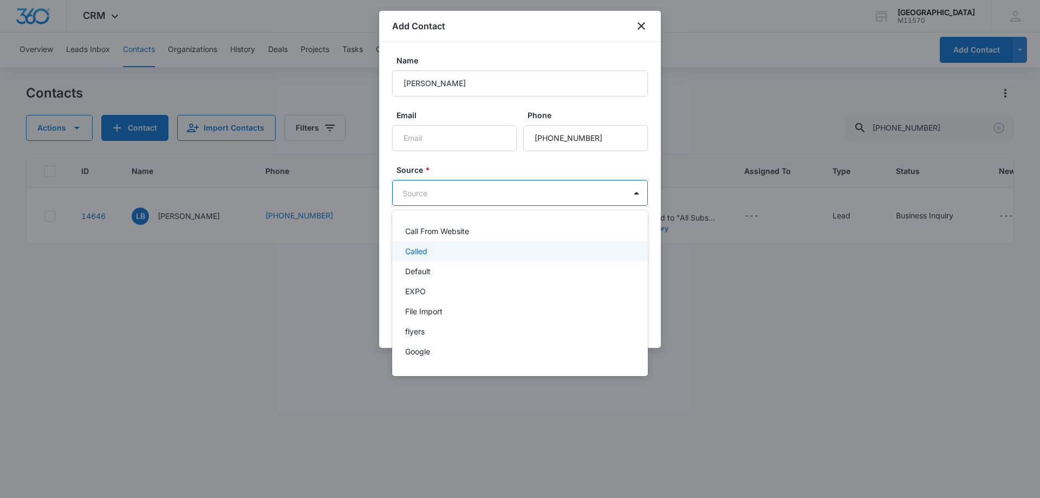
click at [523, 240] on div "Call From Website" at bounding box center [520, 231] width 256 height 20
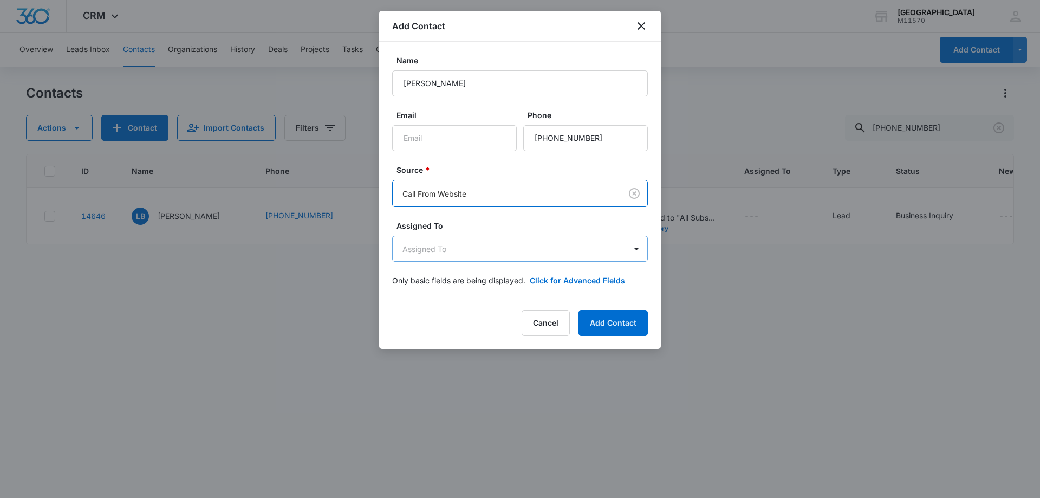
click at [541, 257] on body "CRM Apps Reputation Websites Forms CRM Email Social Shop Payments POS Content A…" at bounding box center [520, 249] width 1040 height 498
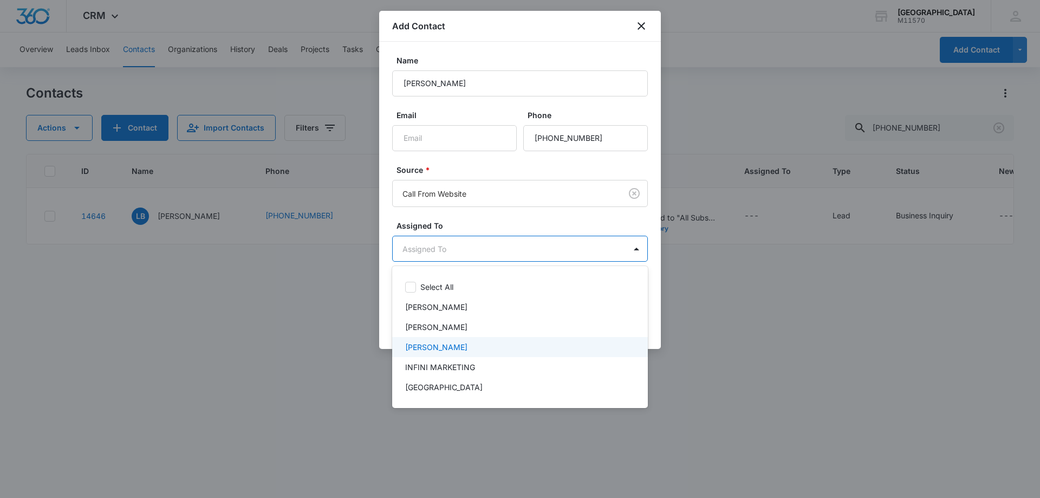
click at [537, 352] on div "[PERSON_NAME]" at bounding box center [518, 346] width 227 height 11
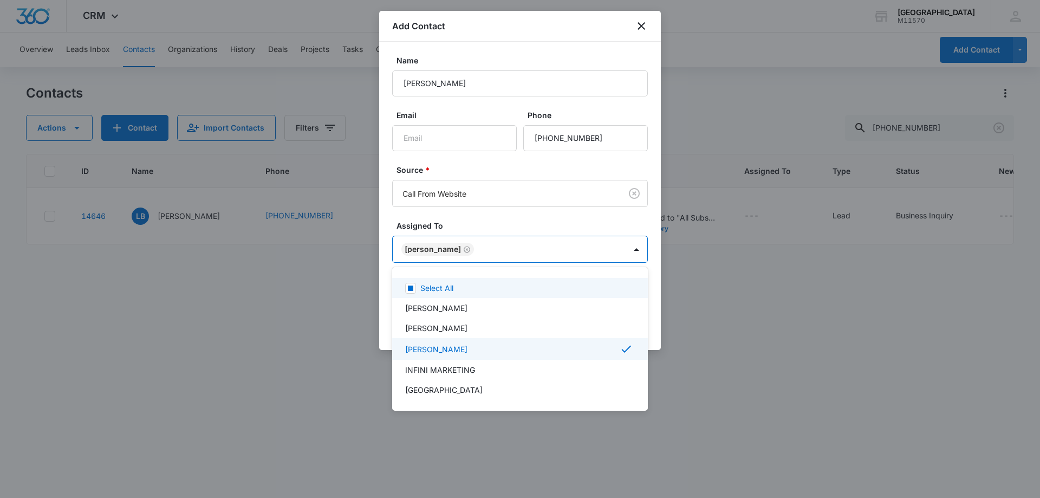
click at [533, 251] on div at bounding box center [520, 249] width 1040 height 498
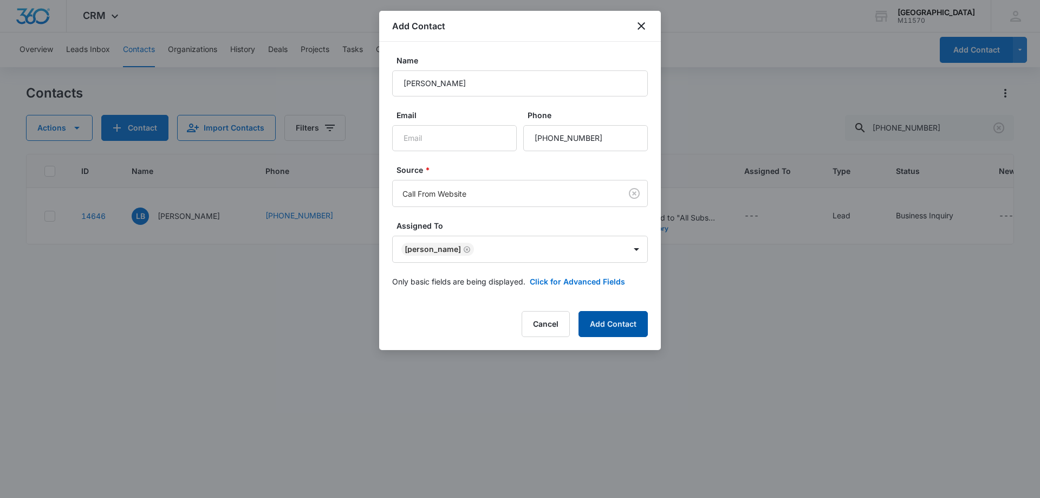
click at [596, 323] on button "Add Contact" at bounding box center [612, 324] width 69 height 26
click at [645, 28] on icon "close" at bounding box center [641, 25] width 13 height 13
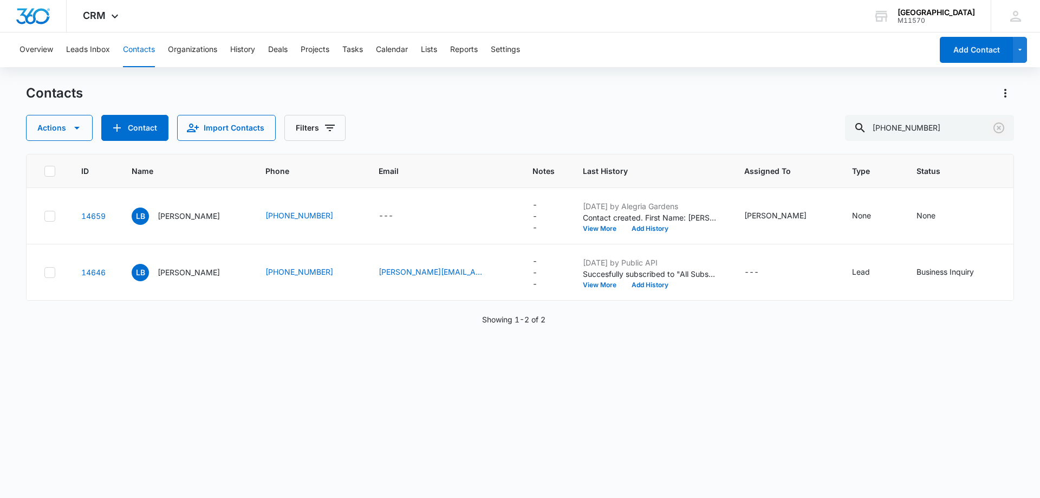
drag, startPoint x: 997, startPoint y: 124, endPoint x: 851, endPoint y: 124, distance: 145.7
click at [997, 123] on icon "Clear" at bounding box center [998, 127] width 13 height 13
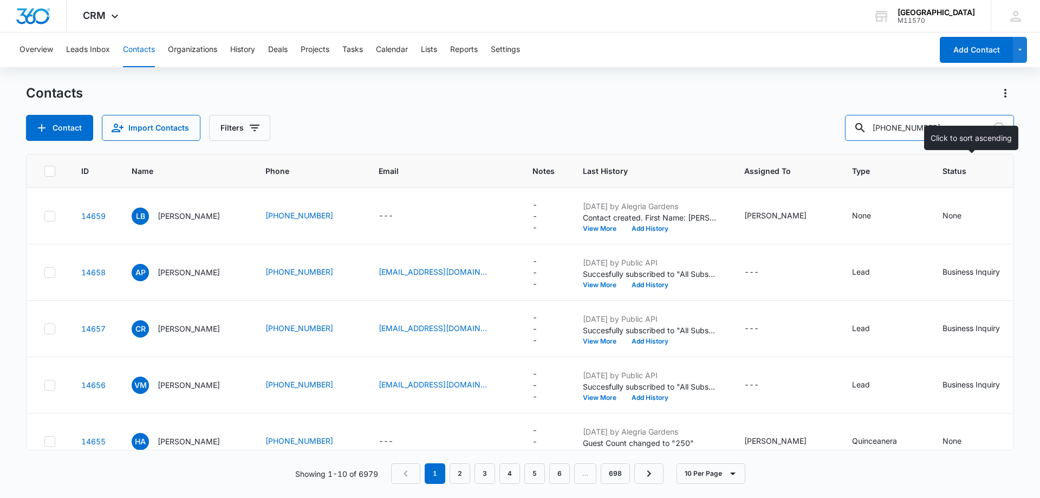
type input "[PHONE_NUMBER]"
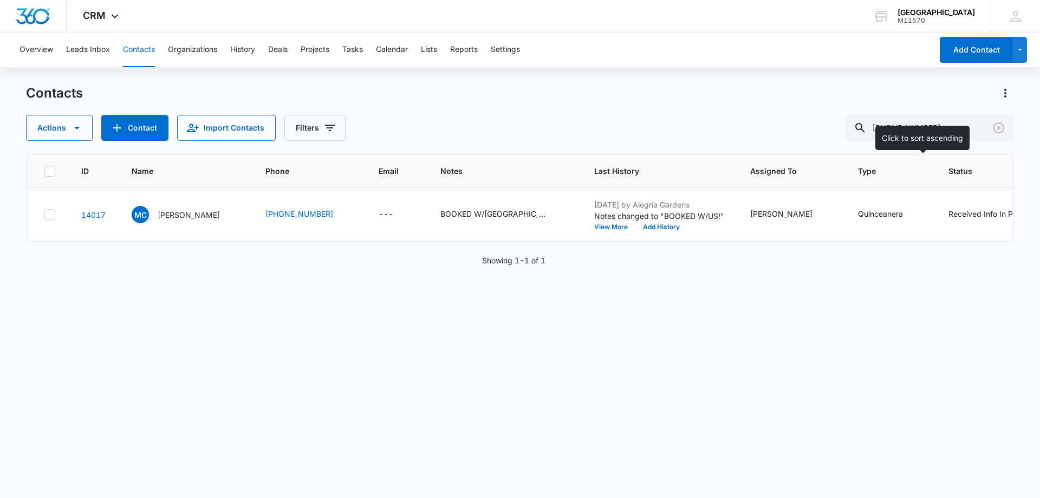
drag, startPoint x: 1001, startPoint y: 125, endPoint x: 855, endPoint y: 261, distance: 199.7
click at [859, 261] on div "Contacts Actions Contact Import Contacts Filters [PHONE_NUMBER] ID Name Phone E…" at bounding box center [520, 290] width 988 height 412
click at [1002, 130] on icon "Clear" at bounding box center [998, 127] width 13 height 13
